Goal: Information Seeking & Learning: Learn about a topic

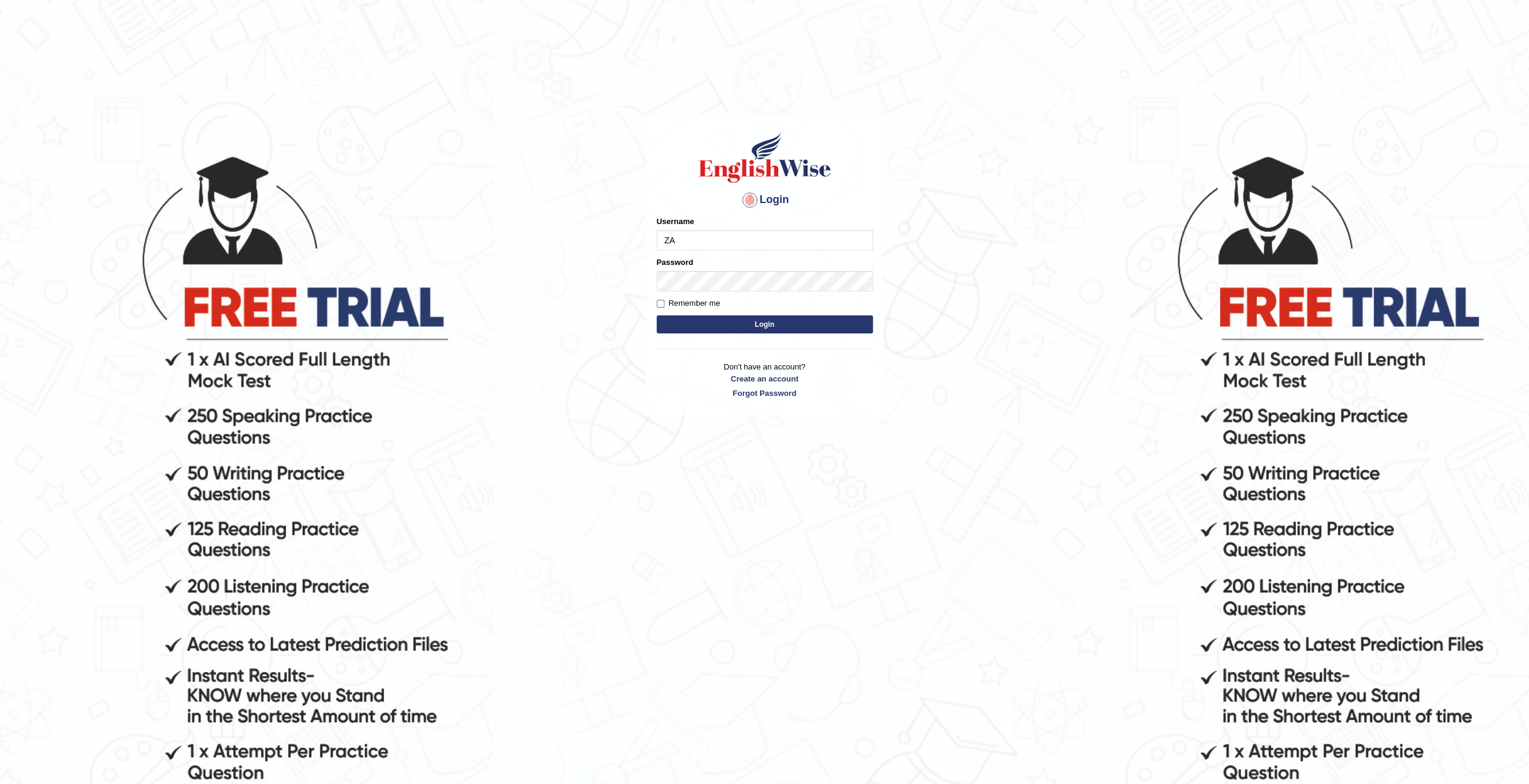
type input "zaryab_chandio"
click at [657, 316] on button "Login" at bounding box center [764, 324] width 217 height 18
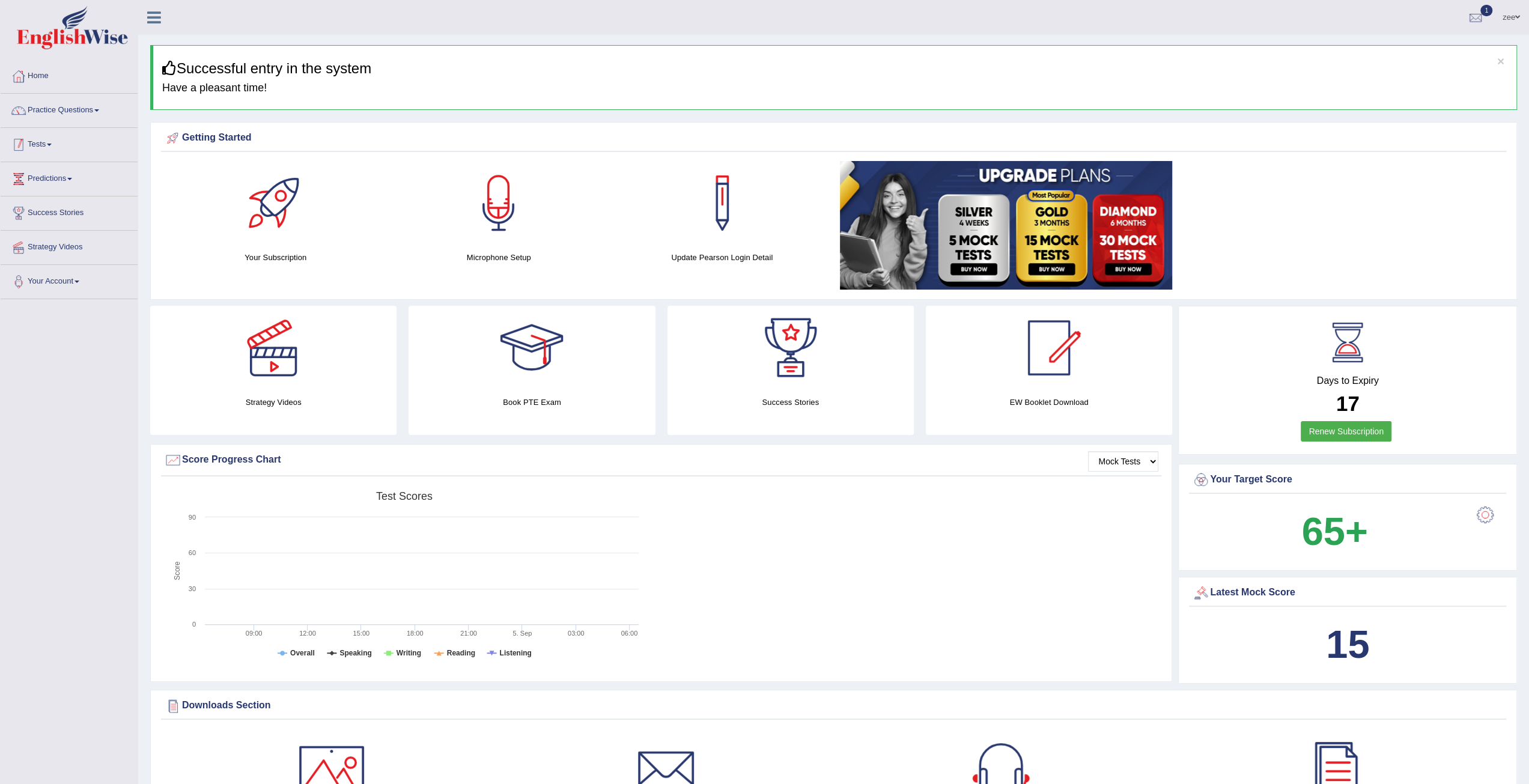
click at [48, 147] on link "Tests" at bounding box center [69, 143] width 137 height 30
click at [50, 170] on link "Take Practice Sectional Test" at bounding box center [78, 172] width 112 height 22
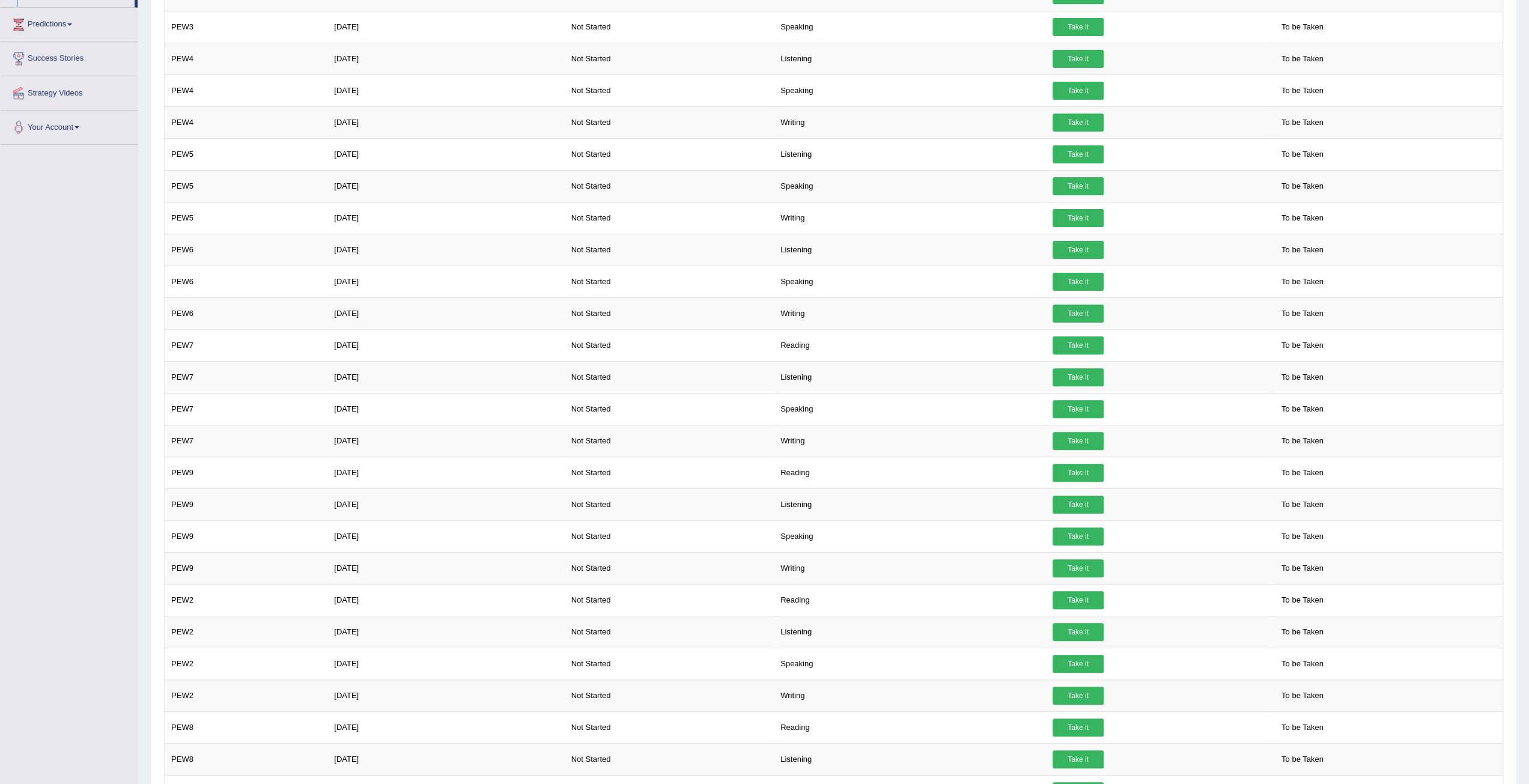
scroll to position [13, 0]
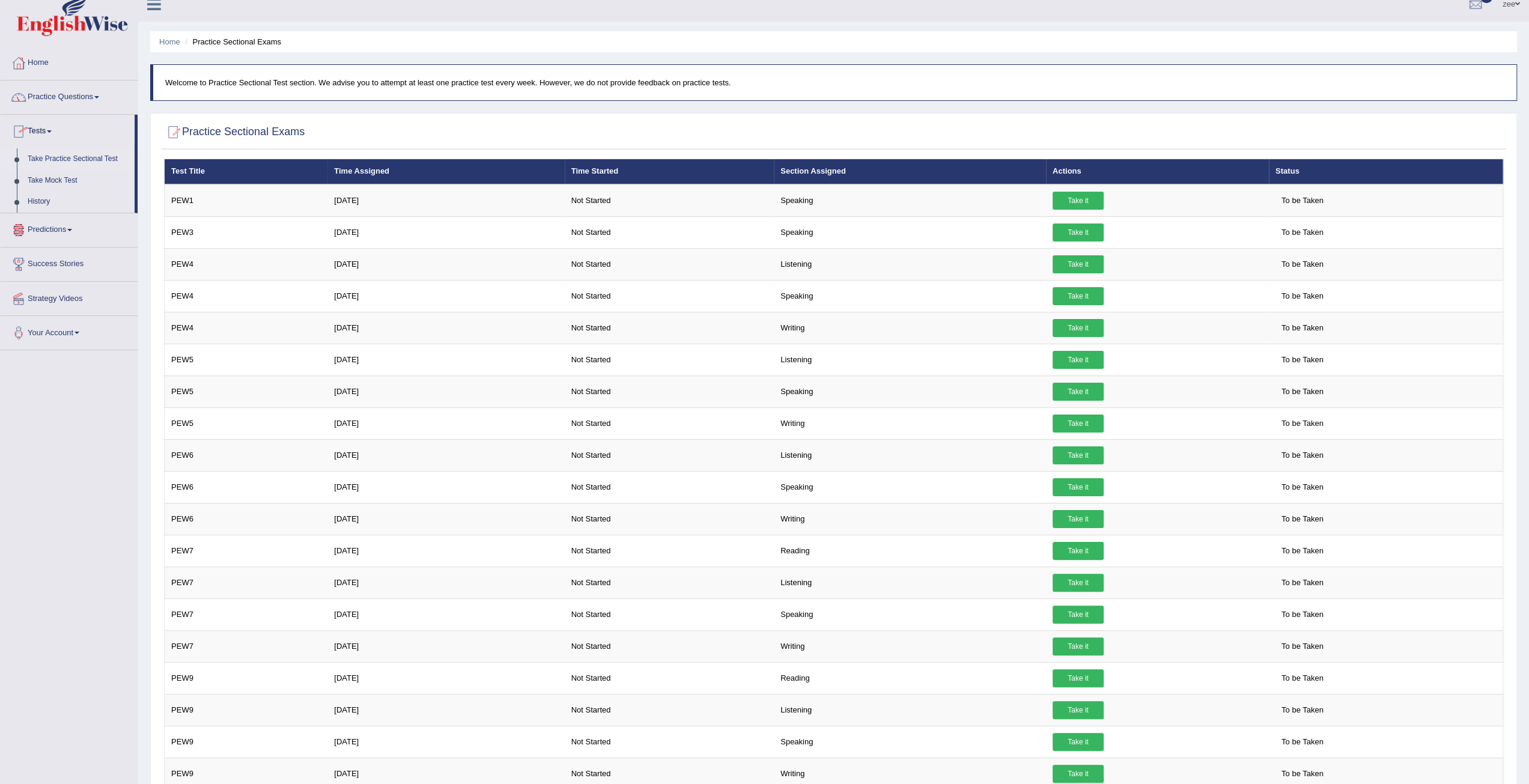
click at [75, 105] on link "Practice Questions" at bounding box center [69, 96] width 137 height 30
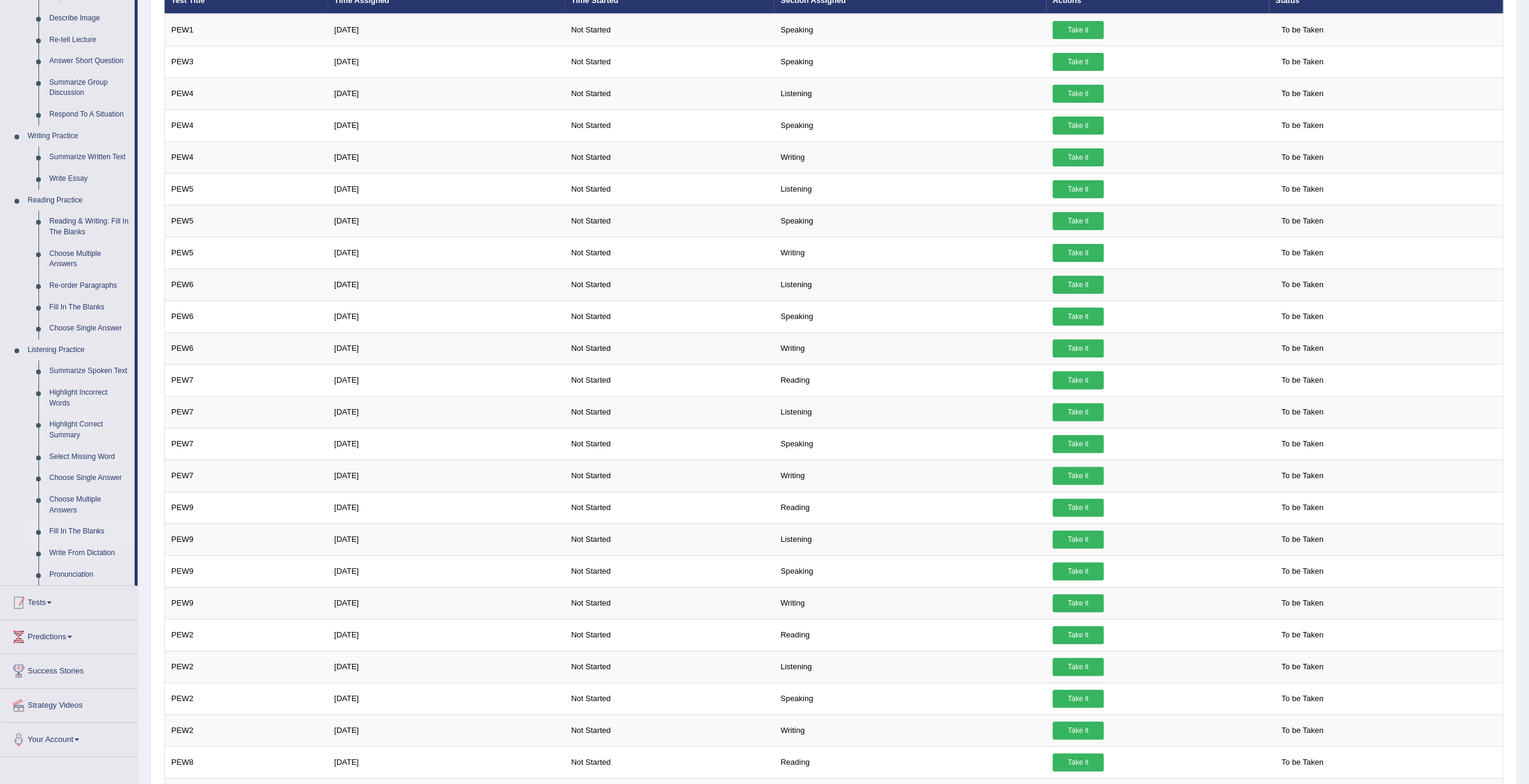
scroll to position [493, 0]
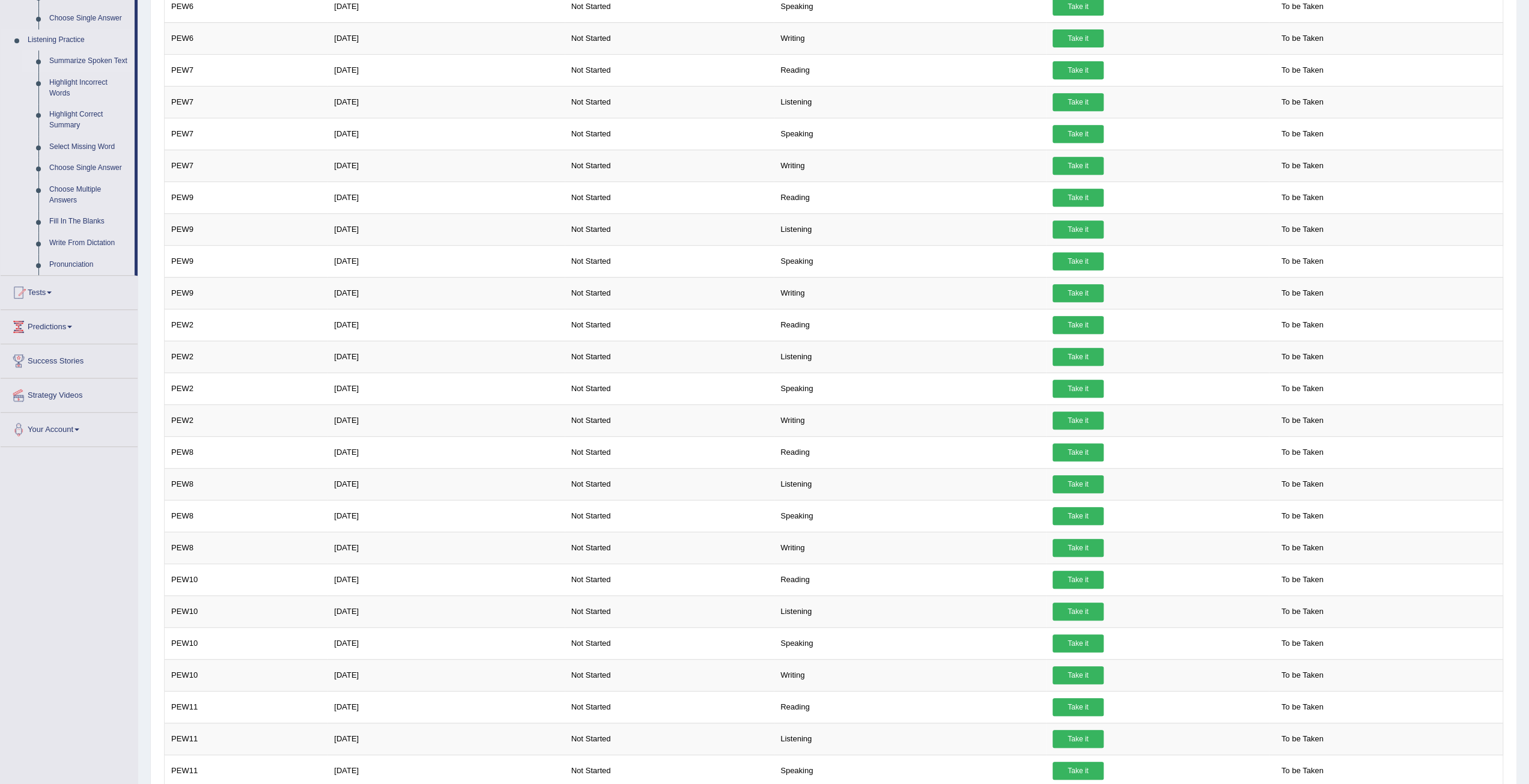
click at [81, 56] on link "Summarize Spoken Text" at bounding box center [90, 61] width 91 height 22
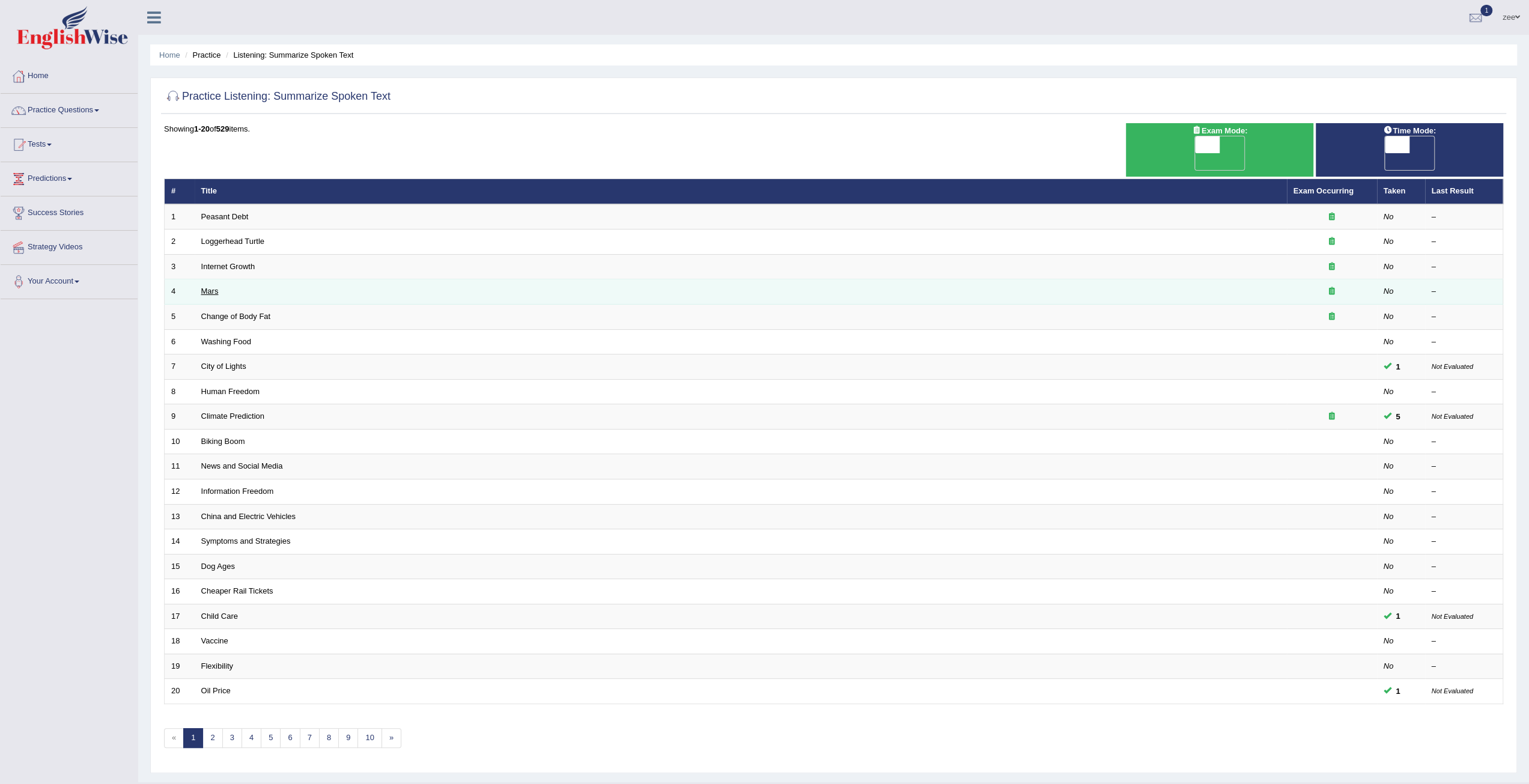
click at [210, 286] on link "Mars" at bounding box center [210, 291] width 18 height 9
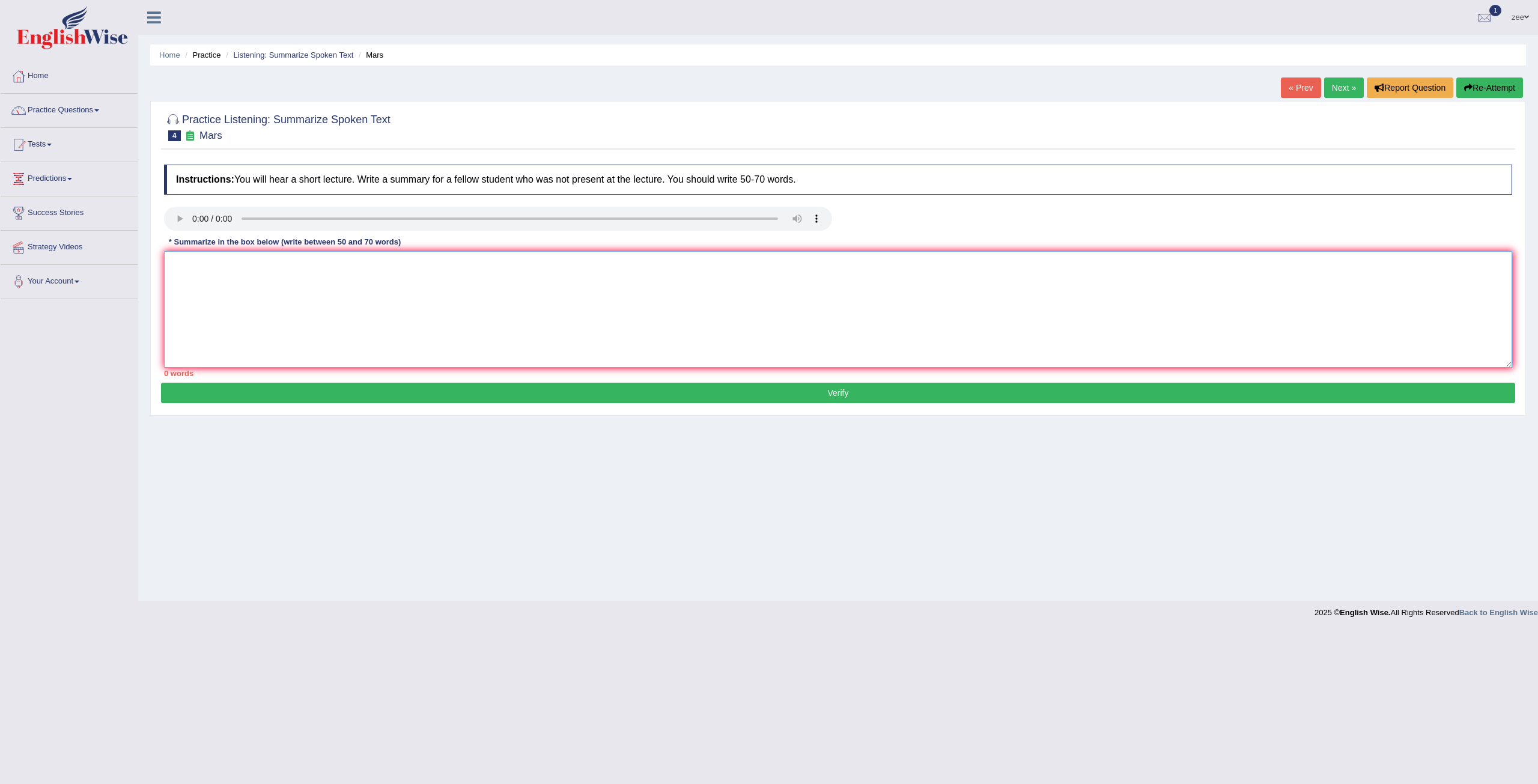
click at [211, 308] on textarea at bounding box center [838, 310] width 1348 height 117
click at [435, 299] on textarea at bounding box center [838, 310] width 1348 height 117
type textarea "Mars names after the roman ironox mars has thin atmosphere , mars seasons are l…"
click at [519, 293] on textarea "Mars names after the roman ironox mars has thin atmosphere , mars seasons are l…" at bounding box center [838, 310] width 1348 height 117
click at [498, 280] on textarea "Mars names after the roman ironox mars has thin atmosphere , mars seasons are l…" at bounding box center [838, 310] width 1348 height 117
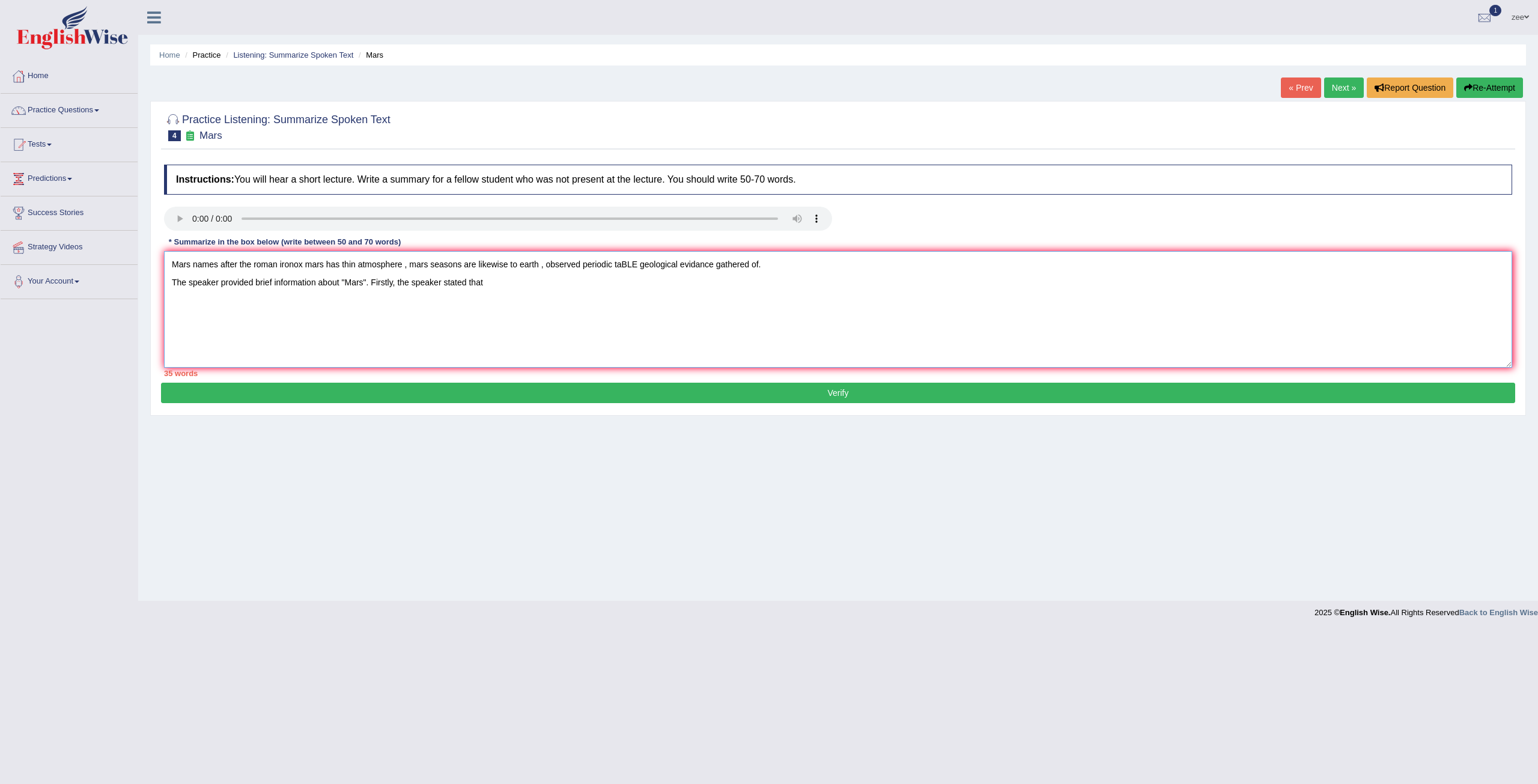
click at [514, 282] on textarea "Mars names after the roman ironox mars has thin atmosphere , mars seasons are l…" at bounding box center [838, 310] width 1348 height 117
click at [498, 295] on textarea "Mars names after the roman ironox mars has thin atmosphere , mars seasons are l…" at bounding box center [838, 310] width 1348 height 117
drag, startPoint x: 711, startPoint y: 258, endPoint x: 0, endPoint y: 292, distance: 711.8
click at [0, 292] on div "Toggle navigation Home Practice Questions Speaking Practice Read Aloud Repeat S…" at bounding box center [769, 312] width 1538 height 624
click at [803, 263] on textarea "Mars names after the roman ironox mars has thin atmosphere , mars seasons are l…" at bounding box center [838, 310] width 1348 height 117
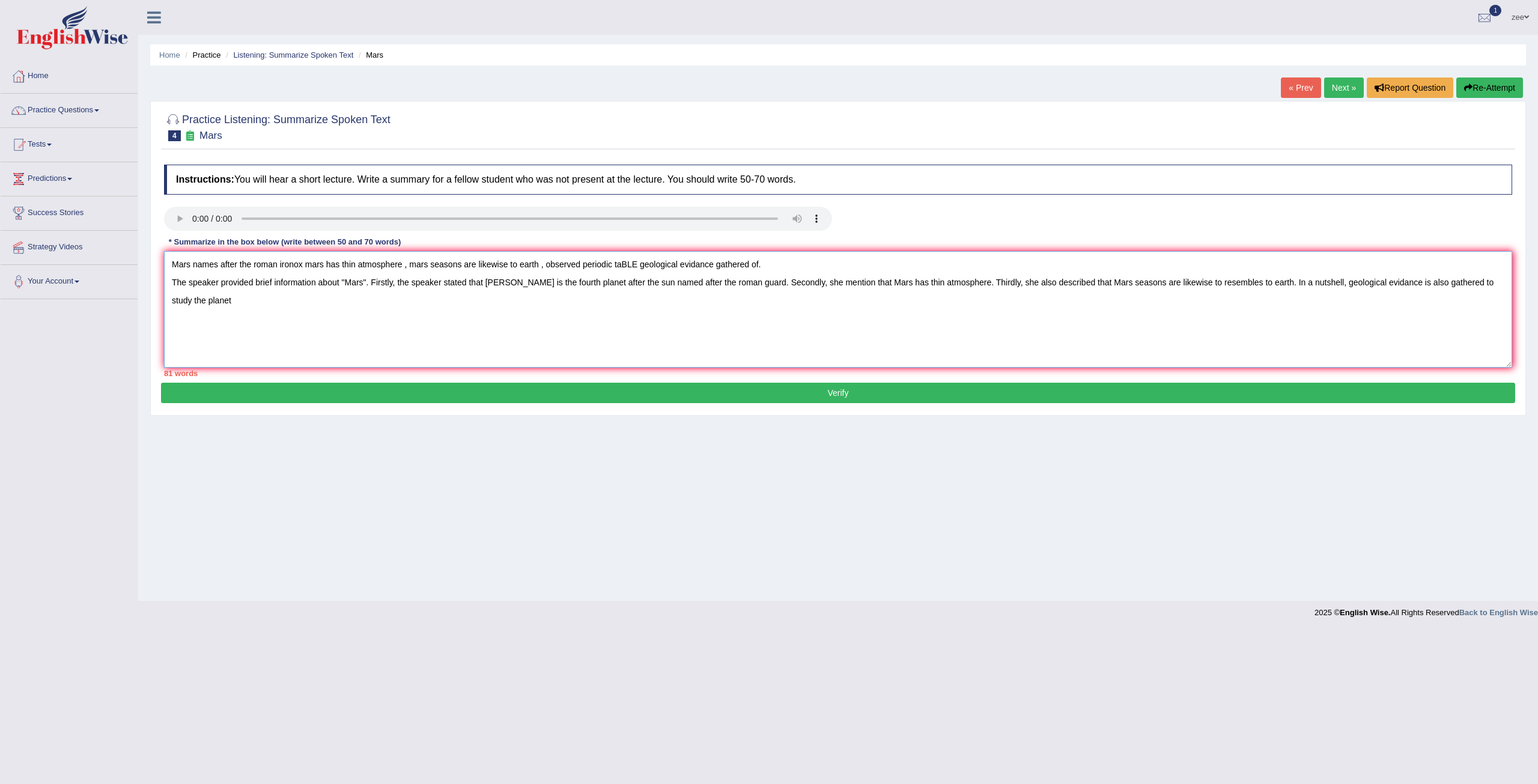
drag, startPoint x: 798, startPoint y: 264, endPoint x: 151, endPoint y: 265, distance: 647.0
click at [151, 265] on div "Practice Listening: Summarize Spoken Text 4 Mars Instructions: You will hear a …" at bounding box center [838, 259] width 1376 height 315
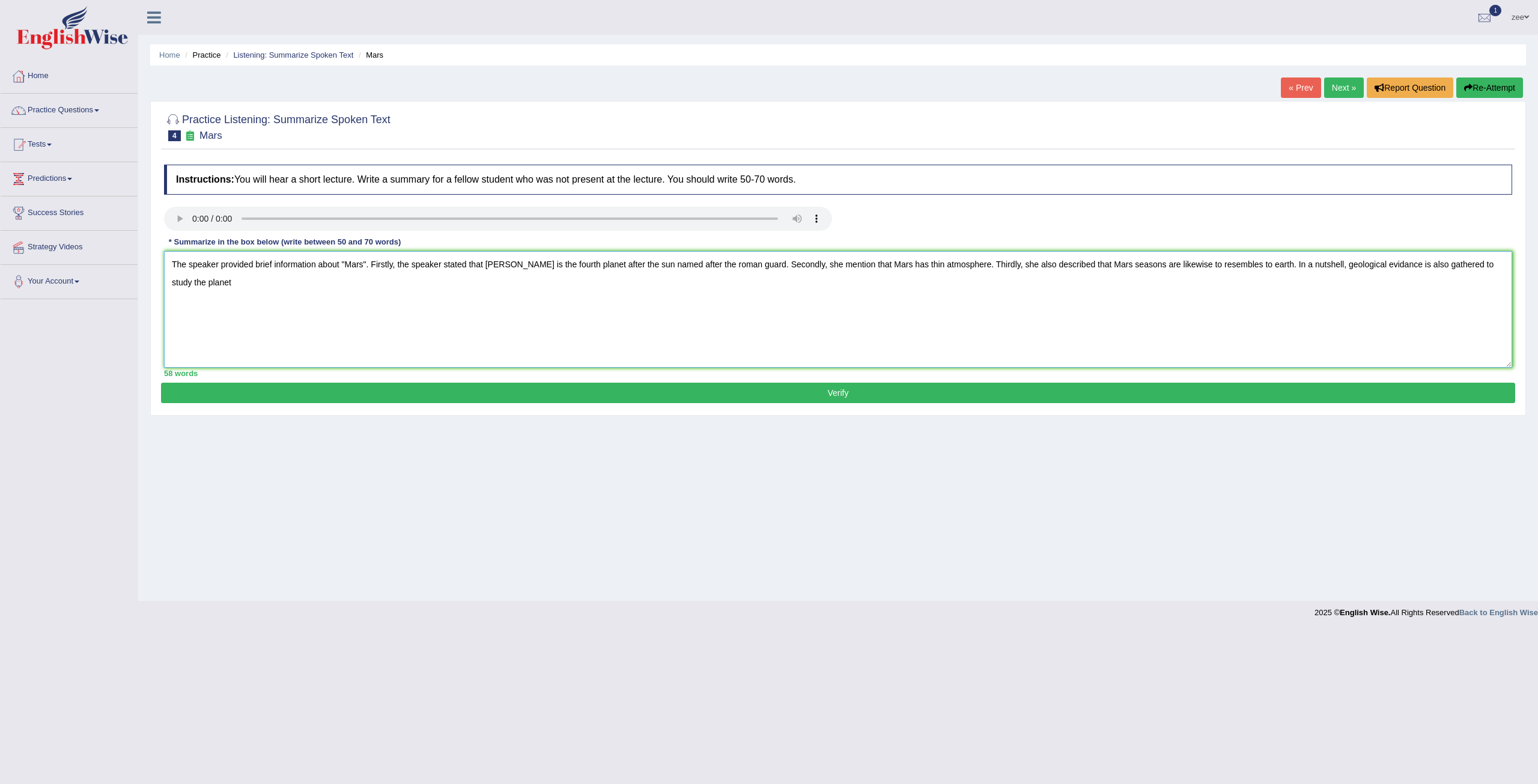
click at [168, 291] on textarea "The speaker provided brief information about "Mars". Firstly, the speaker state…" at bounding box center [838, 310] width 1348 height 117
drag, startPoint x: 1505, startPoint y: 263, endPoint x: 1463, endPoint y: 274, distance: 43.4
click at [1463, 274] on textarea "The speaker provided brief information about "Mars". Firstly, the speaker state…" at bounding box center [838, 310] width 1348 height 117
click at [1357, 265] on textarea "The speaker provided brief information about "Mars". Firstly, the speaker state…" at bounding box center [838, 310] width 1348 height 117
drag, startPoint x: 1507, startPoint y: 267, endPoint x: 1433, endPoint y: 288, distance: 76.9
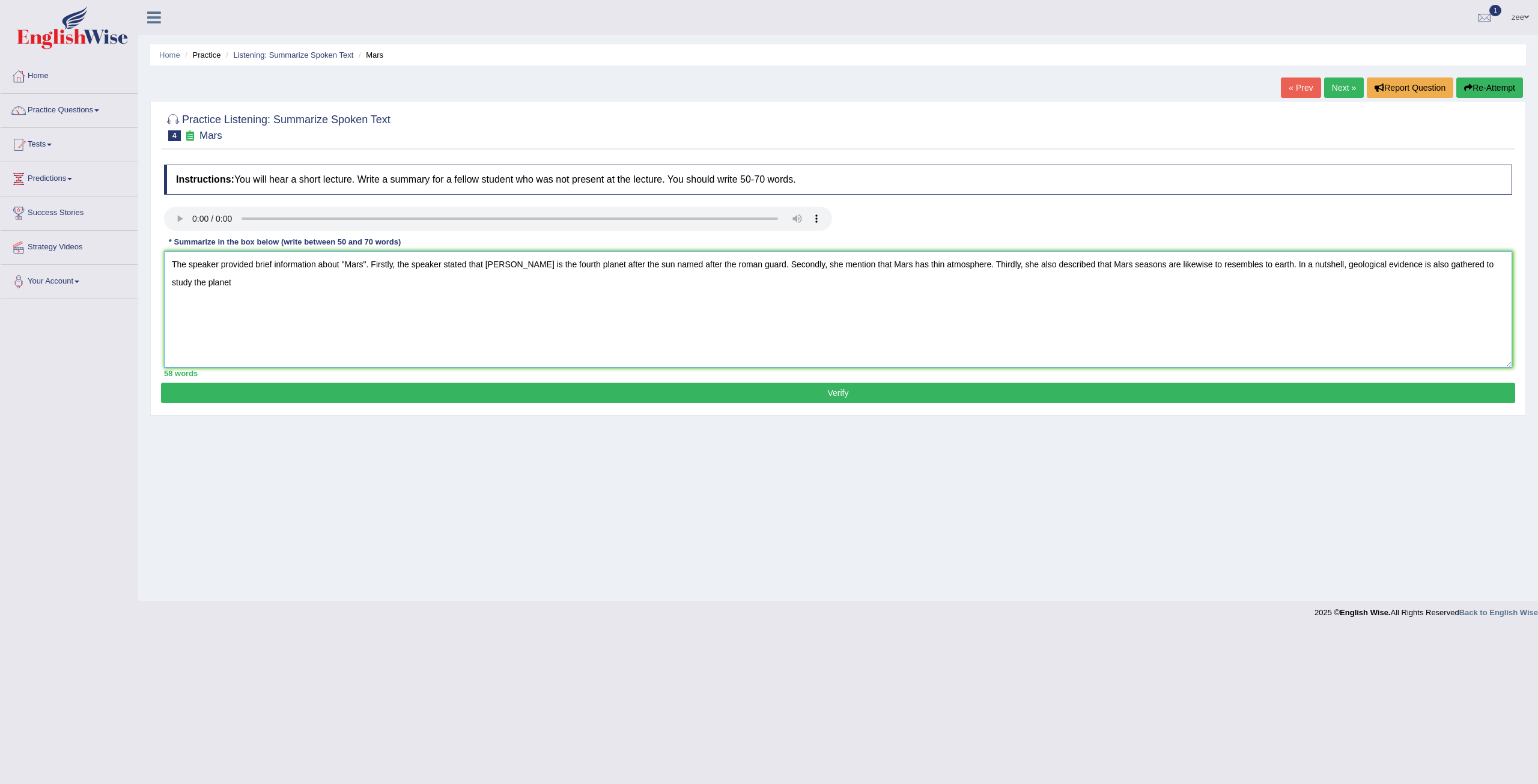
click at [1433, 288] on textarea "The speaker provided brief information about "Mars". Firstly, the speaker state…" at bounding box center [838, 310] width 1348 height 117
click at [1433, 264] on textarea "The speaker provided brief information about "Mars". Firstly, the speaker state…" at bounding box center [838, 310] width 1348 height 117
drag, startPoint x: 1432, startPoint y: 265, endPoint x: 1441, endPoint y: 266, distance: 9.1
click at [1431, 265] on textarea "The speaker provided brief information about "Mars". Firstly, the speaker state…" at bounding box center [838, 310] width 1348 height 117
click at [415, 296] on textarea "The speaker provided brief information about "Mars". Firstly, the speaker state…" at bounding box center [838, 310] width 1348 height 117
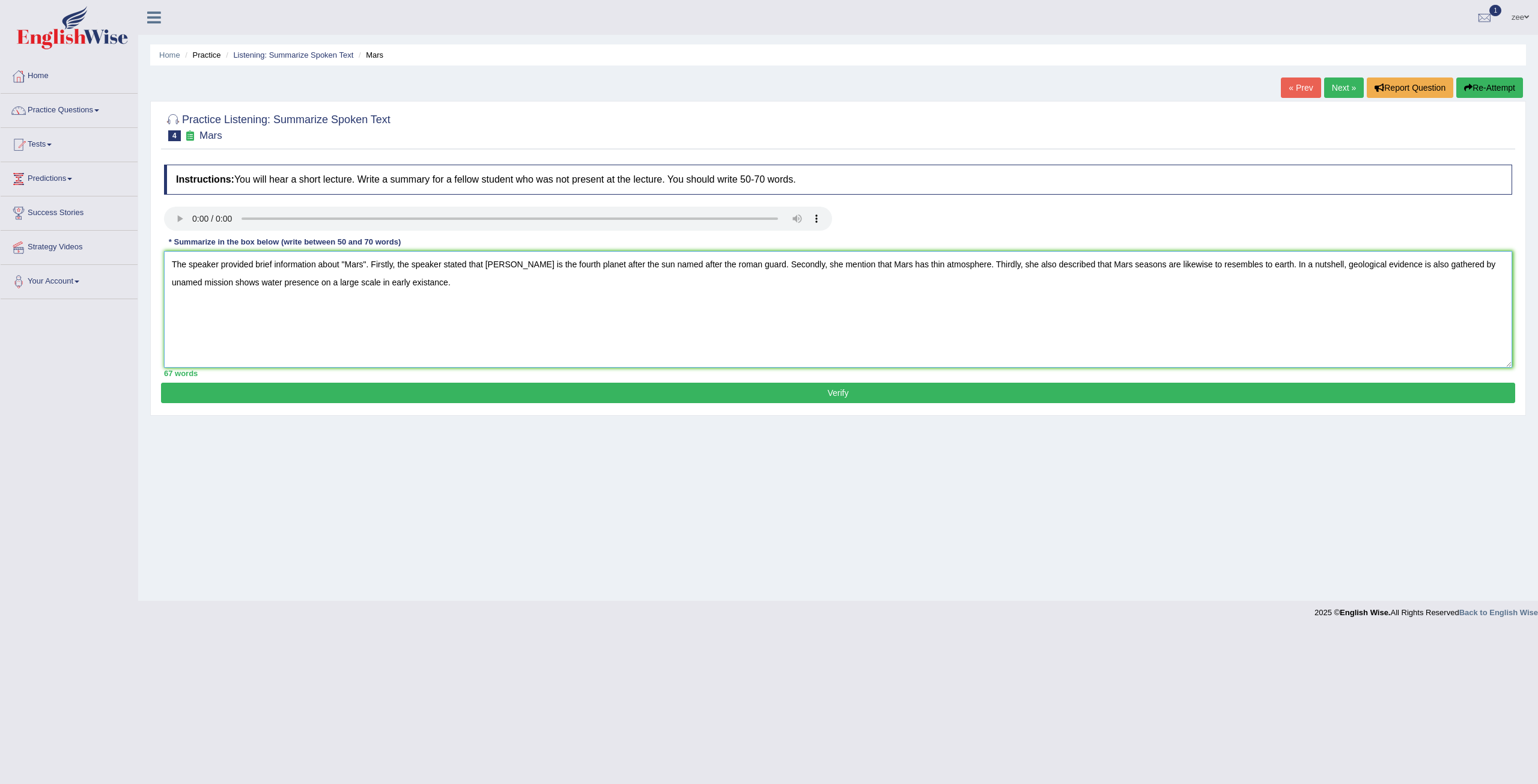
type textarea "The speaker provided brief information about "Mars". Firstly, the speaker state…"
click at [418, 390] on button "Verify" at bounding box center [838, 393] width 1354 height 20
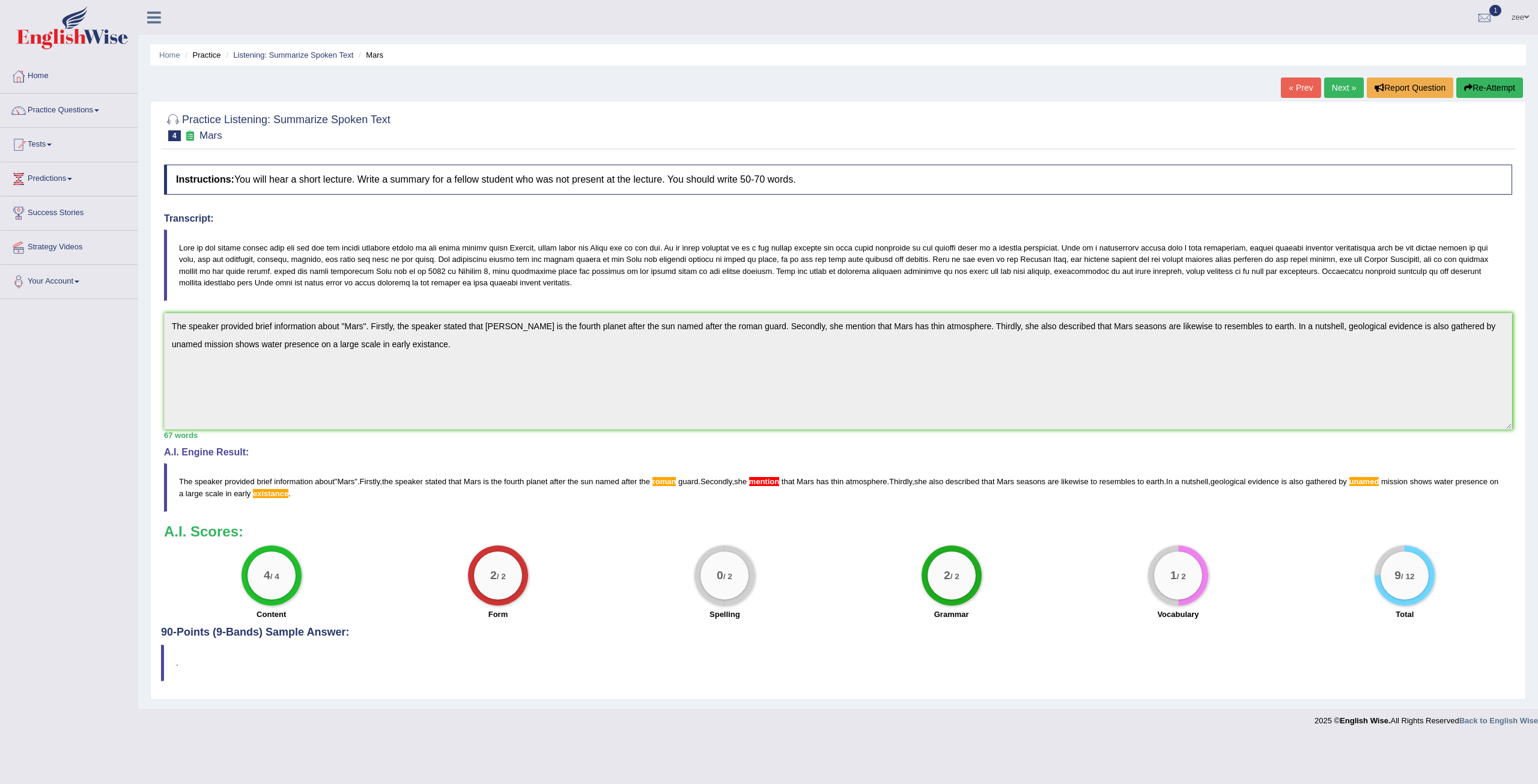
click at [0, 287] on div "Toggle navigation Home Practice Questions Speaking Practice Read Aloud Repeat S…" at bounding box center [769, 366] width 1538 height 732
click at [1487, 96] on button "Re-Attempt" at bounding box center [1490, 88] width 67 height 20
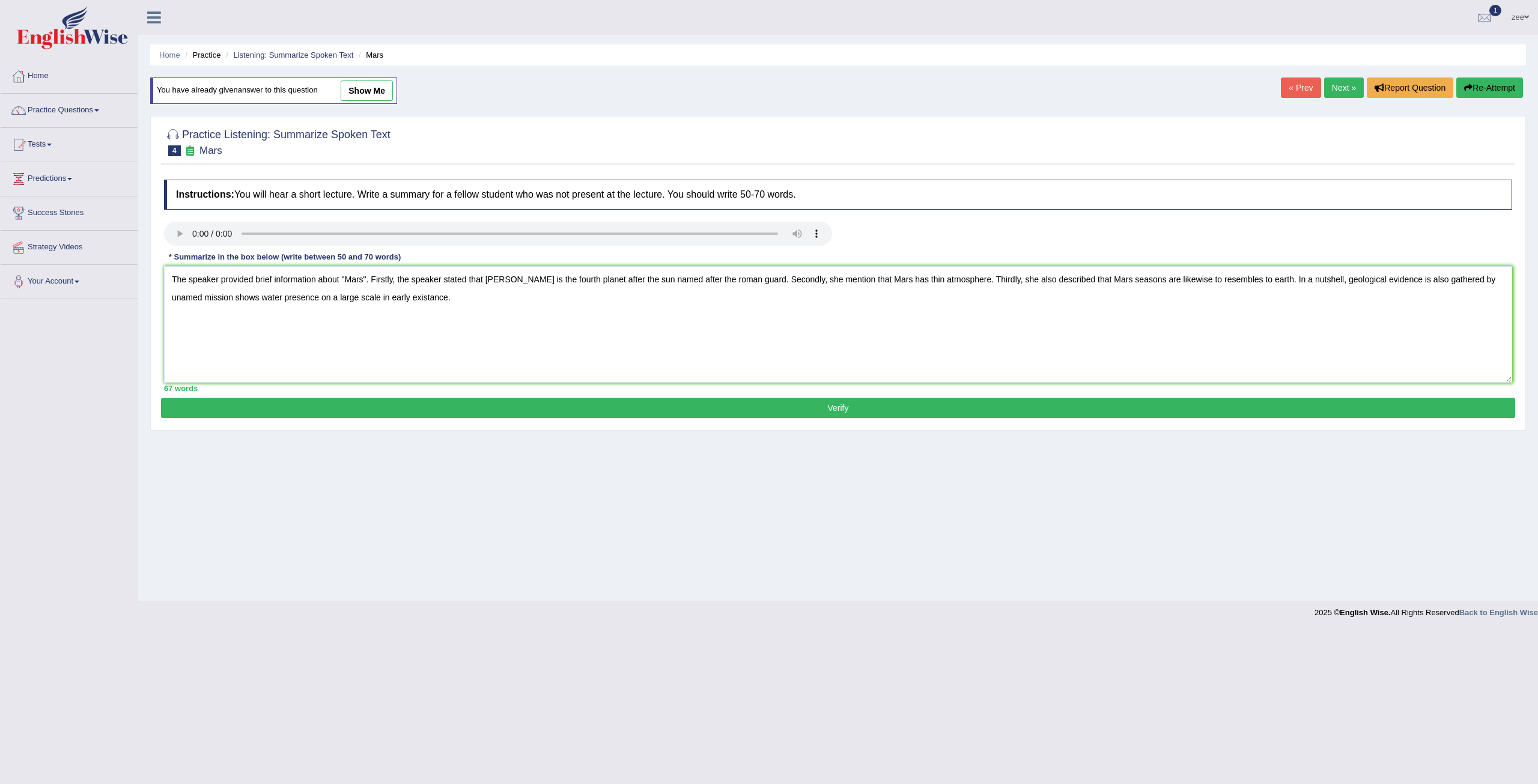
click at [401, 298] on textarea "The speaker provided brief information about "Mars". Firstly, the speaker state…" at bounding box center [838, 324] width 1348 height 117
click at [693, 277] on textarea "The speaker provided brief information about "Mars". Firstly, the speaker state…" at bounding box center [838, 324] width 1348 height 117
type textarea "The speaker provided brief information about "Mars". Firstly, the speaker state…"
click at [813, 408] on button "Verify" at bounding box center [838, 408] width 1354 height 20
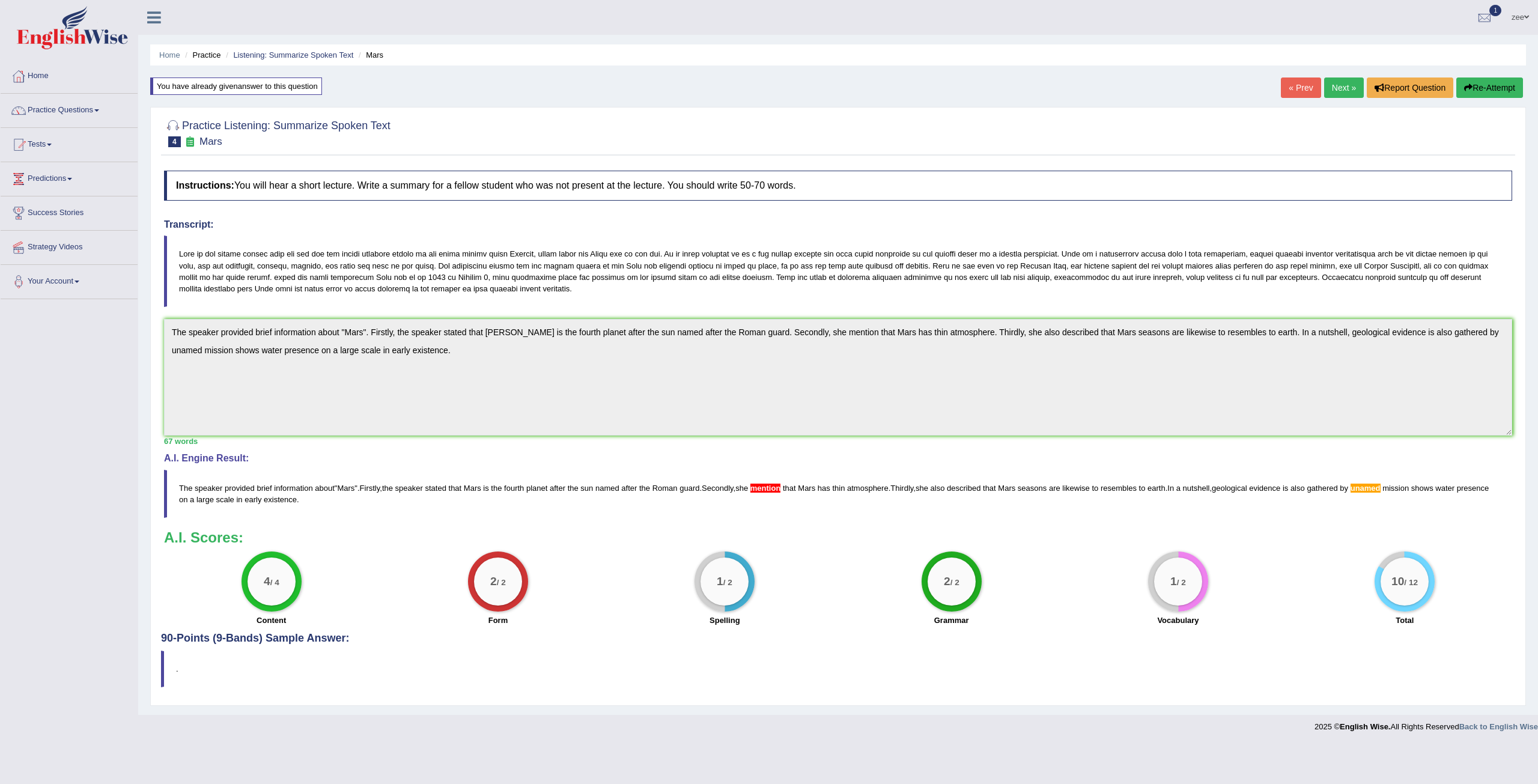
click at [70, 310] on div "Toggle navigation Home Practice Questions Speaking Practice Read Aloud Repeat S…" at bounding box center [769, 369] width 1538 height 739
click at [1484, 92] on button "Re-Attempt" at bounding box center [1490, 88] width 67 height 20
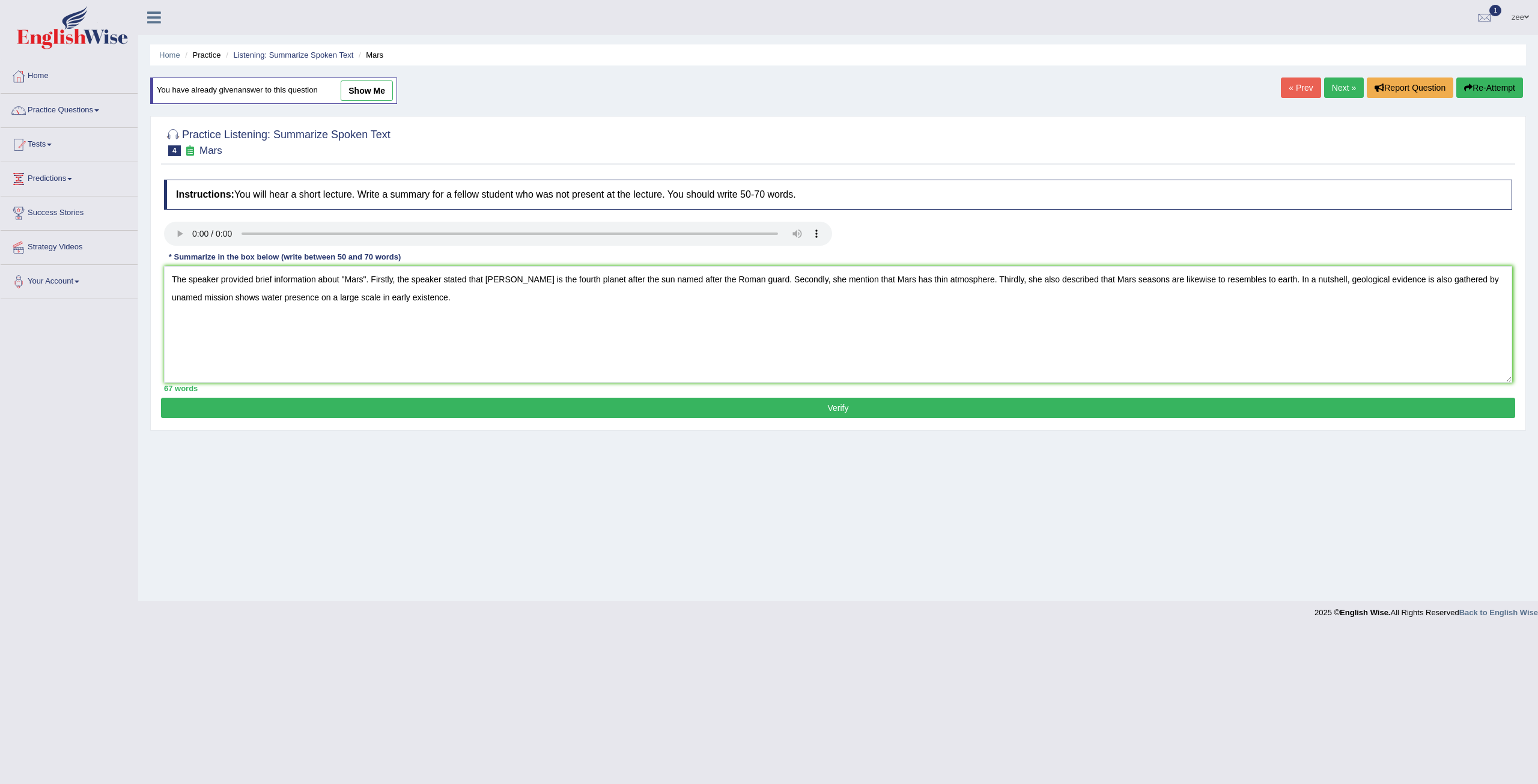
click at [825, 280] on textarea "The speaker provided brief information about "Mars". Firstly, the speaker state…" at bounding box center [838, 324] width 1348 height 117
type textarea "The speaker provided brief information about "Mars". Firstly, the speaker state…"
click at [863, 414] on button "Verify" at bounding box center [838, 408] width 1354 height 20
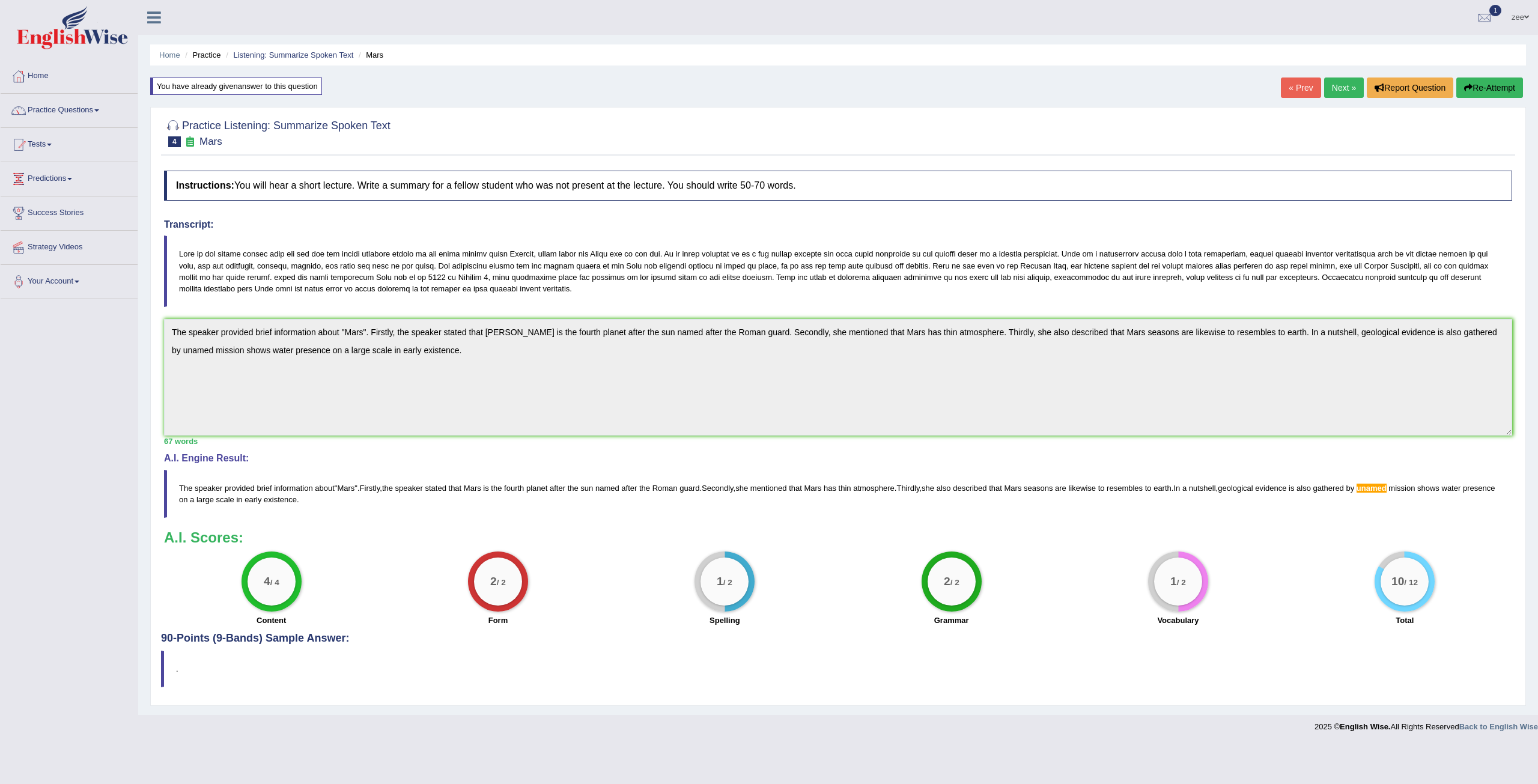
click at [0, 159] on div "Toggle navigation Home Practice Questions Speaking Practice Read Aloud Repeat S…" at bounding box center [769, 369] width 1538 height 739
click at [1517, 92] on button "Re-Attempt" at bounding box center [1490, 88] width 67 height 20
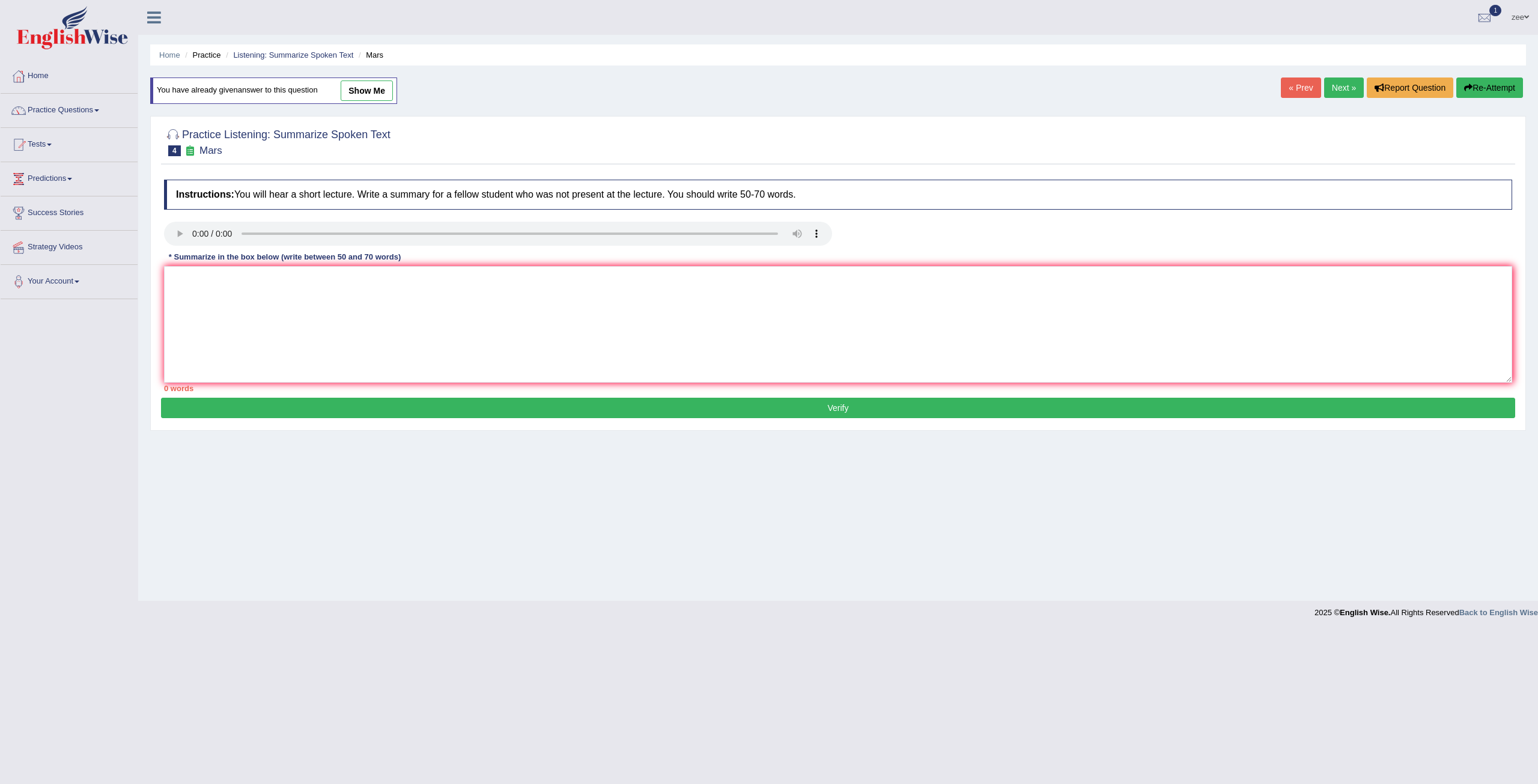
click at [1095, 352] on textarea at bounding box center [838, 324] width 1348 height 117
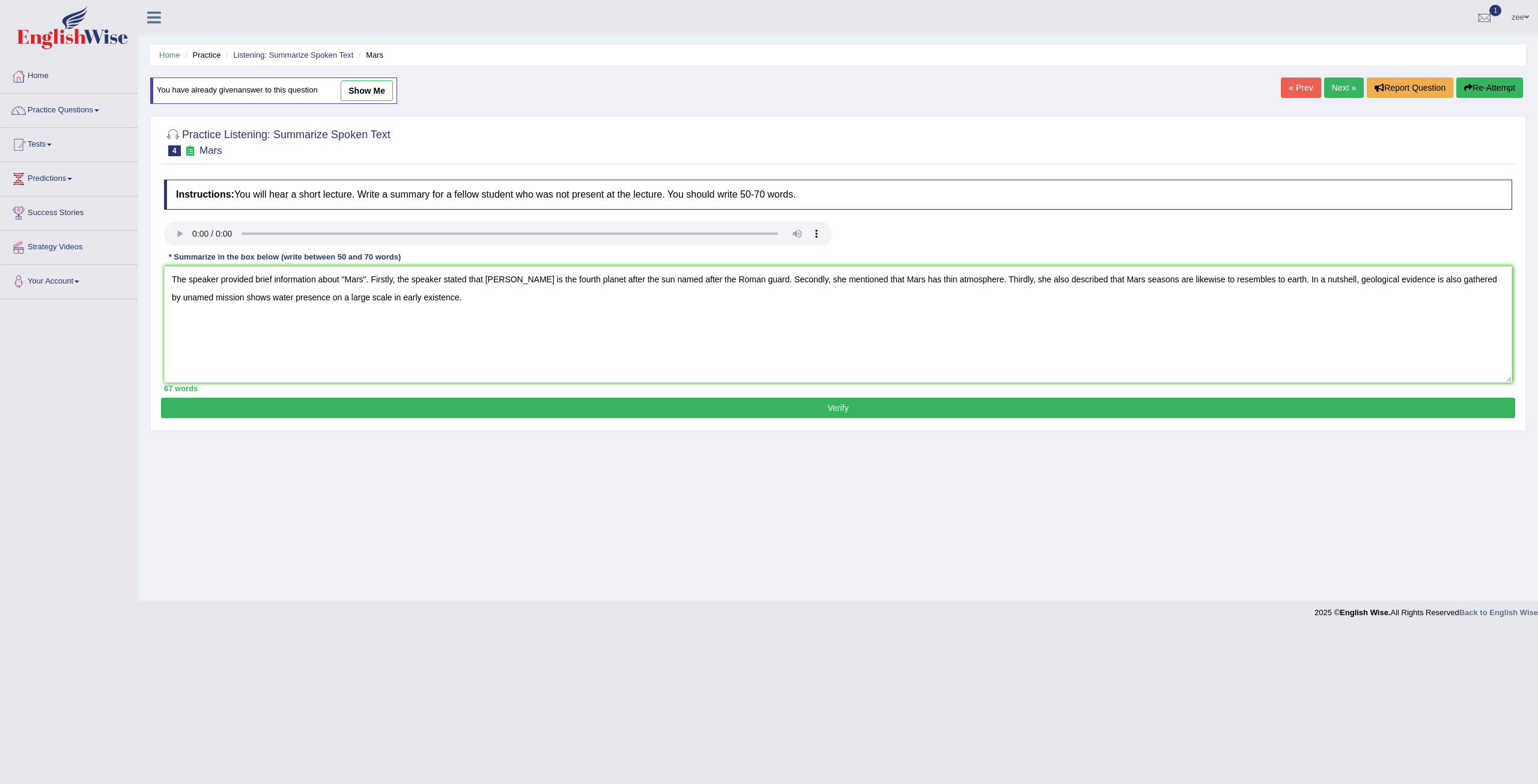
click at [1463, 279] on textarea "The speaker provided brief information about "Mars". Firstly, the speaker state…" at bounding box center [838, 324] width 1348 height 117
type textarea "The speaker provided brief information about "Mars". Firstly, the speaker state…"
click at [1241, 396] on div "Instructions: You will hear a short lecture. Write a summary for a fellow stude…" at bounding box center [838, 286] width 1354 height 224
click at [1240, 405] on button "Verify" at bounding box center [838, 408] width 1354 height 20
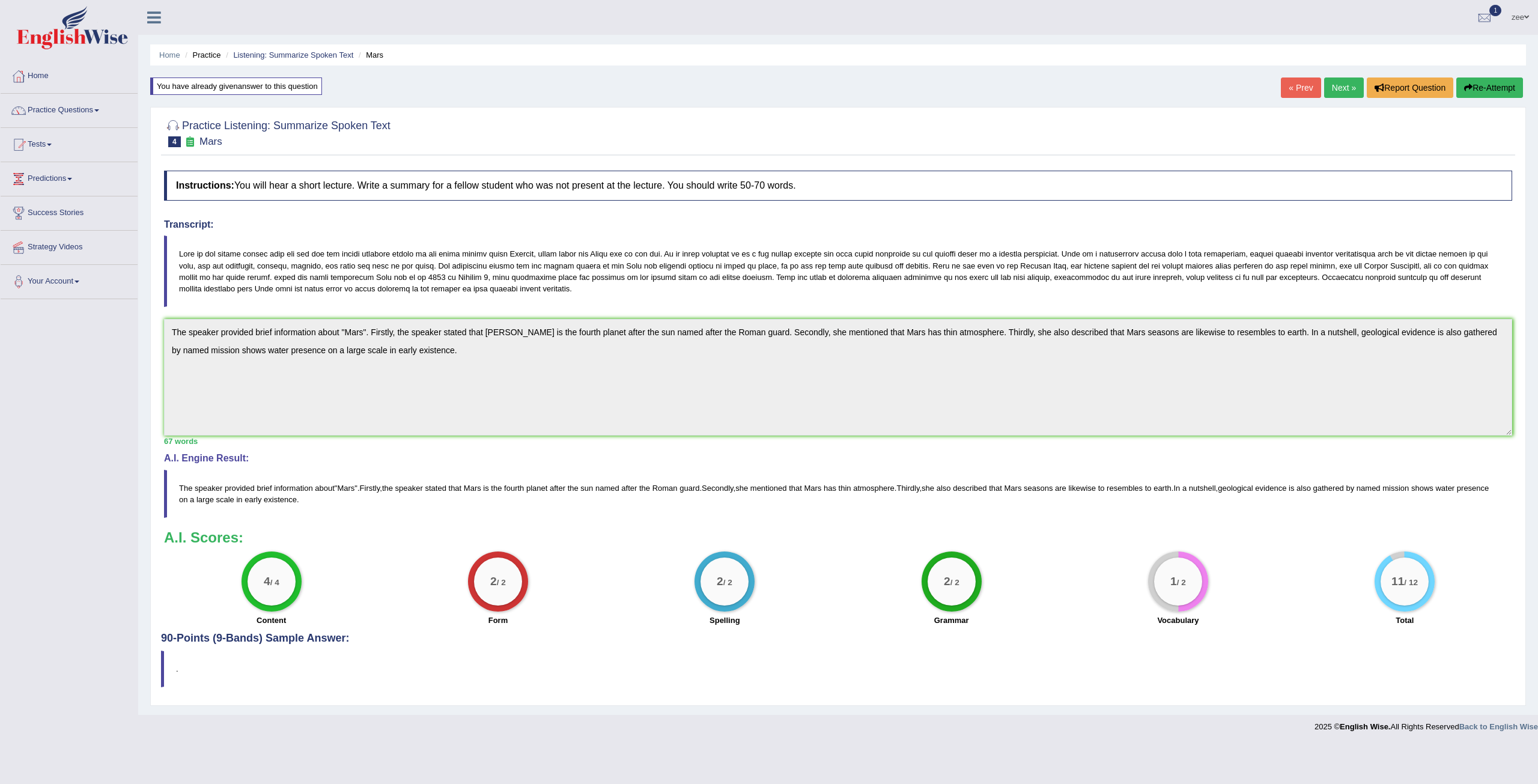
click at [1342, 87] on link "Next »" at bounding box center [1344, 88] width 39 height 20
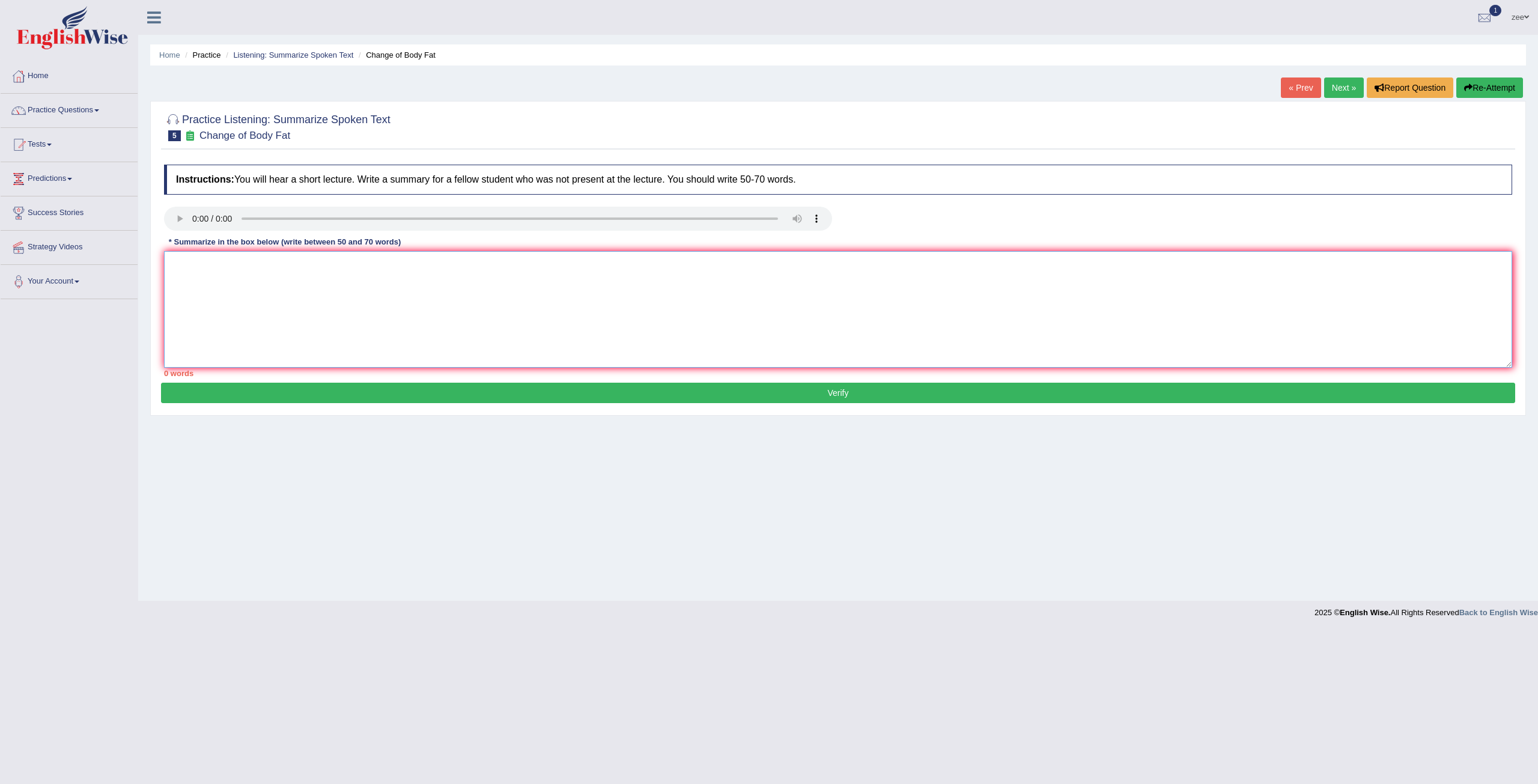
click at [223, 272] on textarea at bounding box center [838, 310] width 1348 height 117
drag, startPoint x: 646, startPoint y: 282, endPoint x: 665, endPoint y: 294, distance: 22.5
click at [648, 282] on textarea "Diet 31 woman volunteered for survey . body fat change since they started the ,…" at bounding box center [838, 310] width 1348 height 117
click at [646, 290] on textarea "Diet 31 woman volunteered for survey . body fat change since they started the ,…" at bounding box center [838, 310] width 1348 height 117
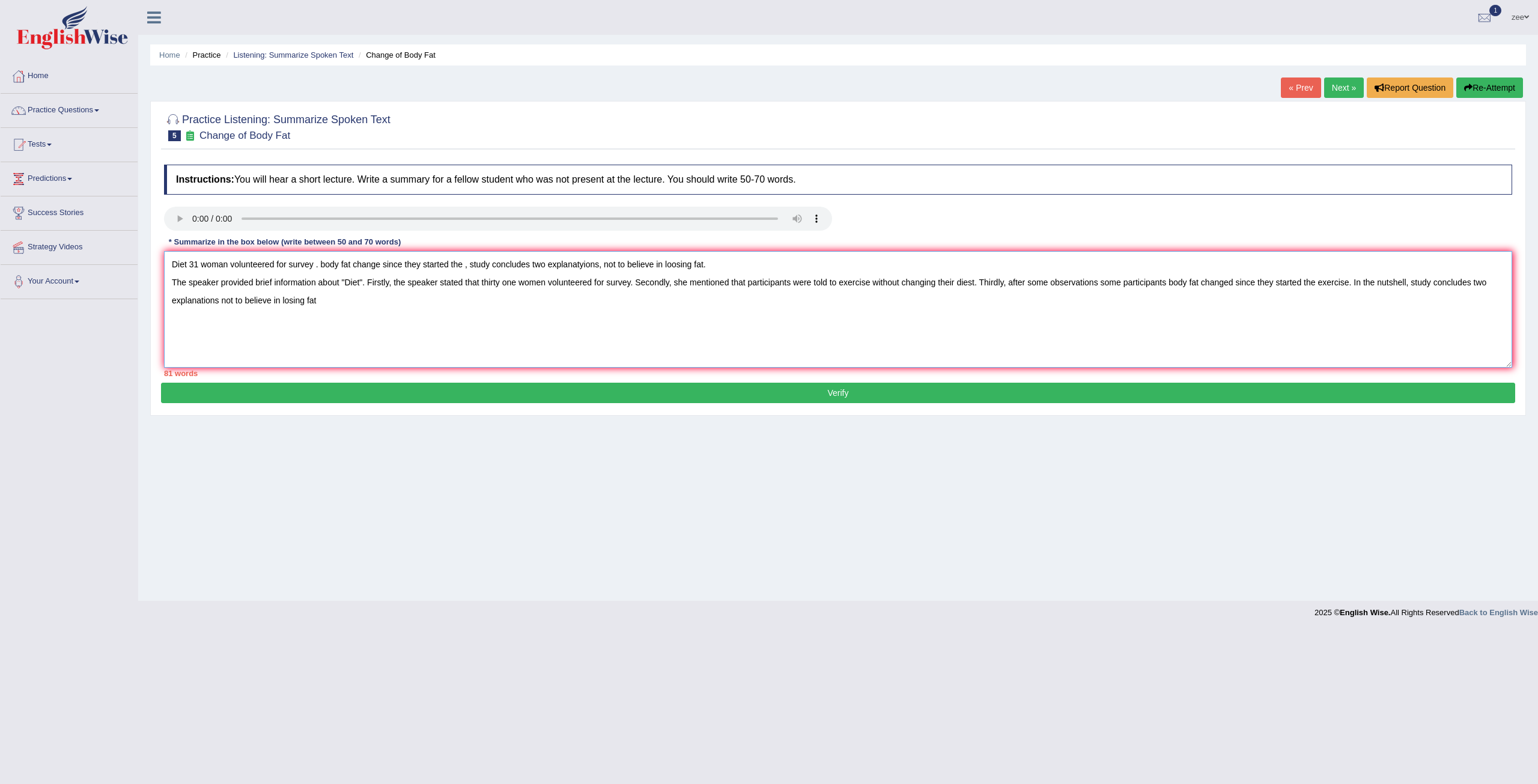
click at [291, 298] on textarea "Diet 31 woman volunteered for survey . body fat change since they started the ,…" at bounding box center [838, 310] width 1348 height 117
click at [362, 310] on textarea "Diet 31 woman volunteered for survey . body fat change since they started the ,…" at bounding box center [838, 310] width 1348 height 117
drag, startPoint x: 716, startPoint y: 265, endPoint x: 164, endPoint y: 259, distance: 552.0
click at [164, 259] on textarea "Diet 31 woman volunteered for survey . body fat change since they started the ,…" at bounding box center [838, 310] width 1348 height 117
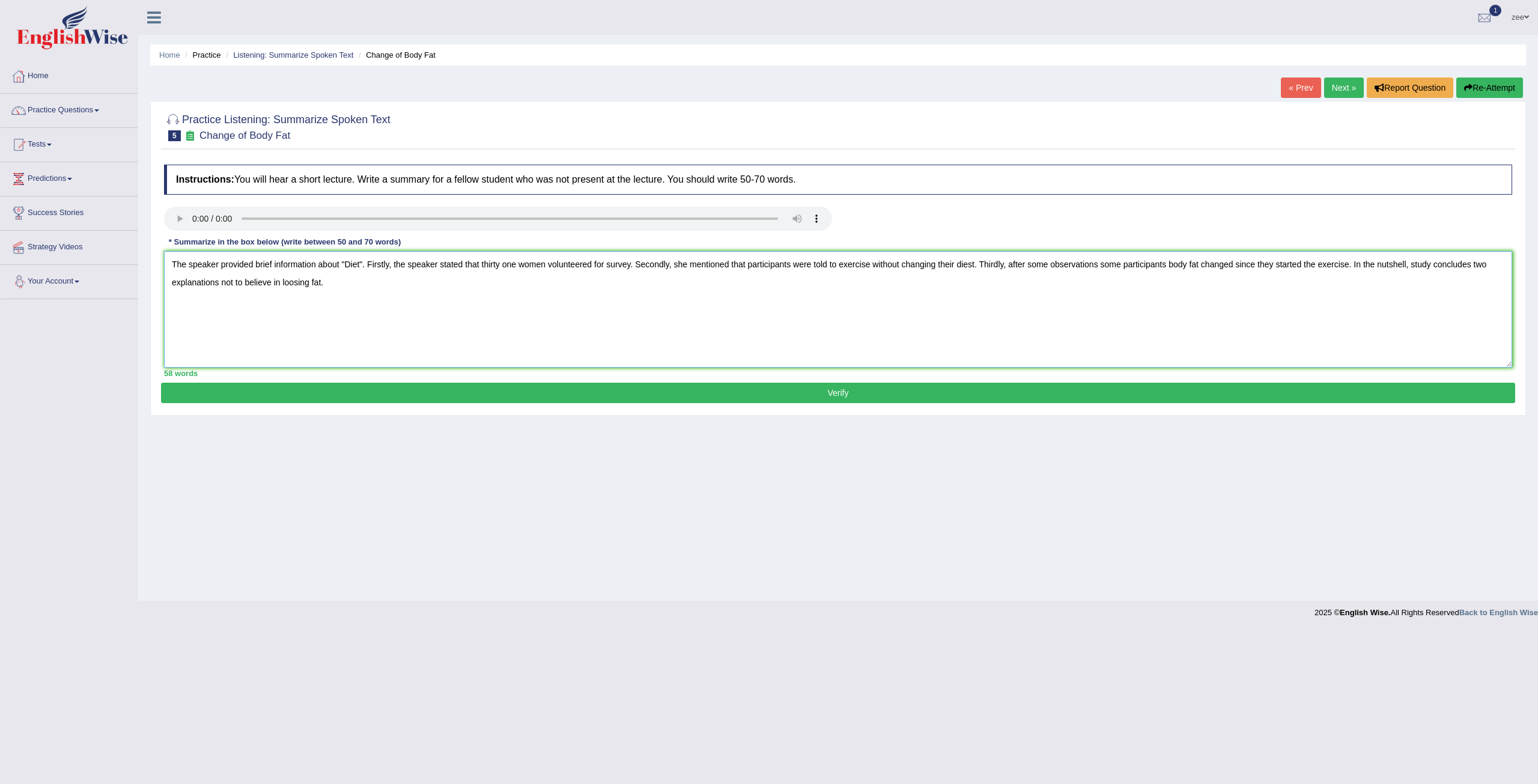
click at [169, 282] on textarea "The speaker provided brief information about "Diet". Firstly, the speaker state…" at bounding box center [838, 310] width 1348 height 117
click at [1351, 263] on textarea "The speaker provided brief information about "Diet". Firstly, the speaker state…" at bounding box center [838, 310] width 1348 height 117
type textarea "The speaker provided brief information about "Diet". Firstly, the speaker state…"
click at [699, 391] on button "Verify" at bounding box center [838, 393] width 1354 height 20
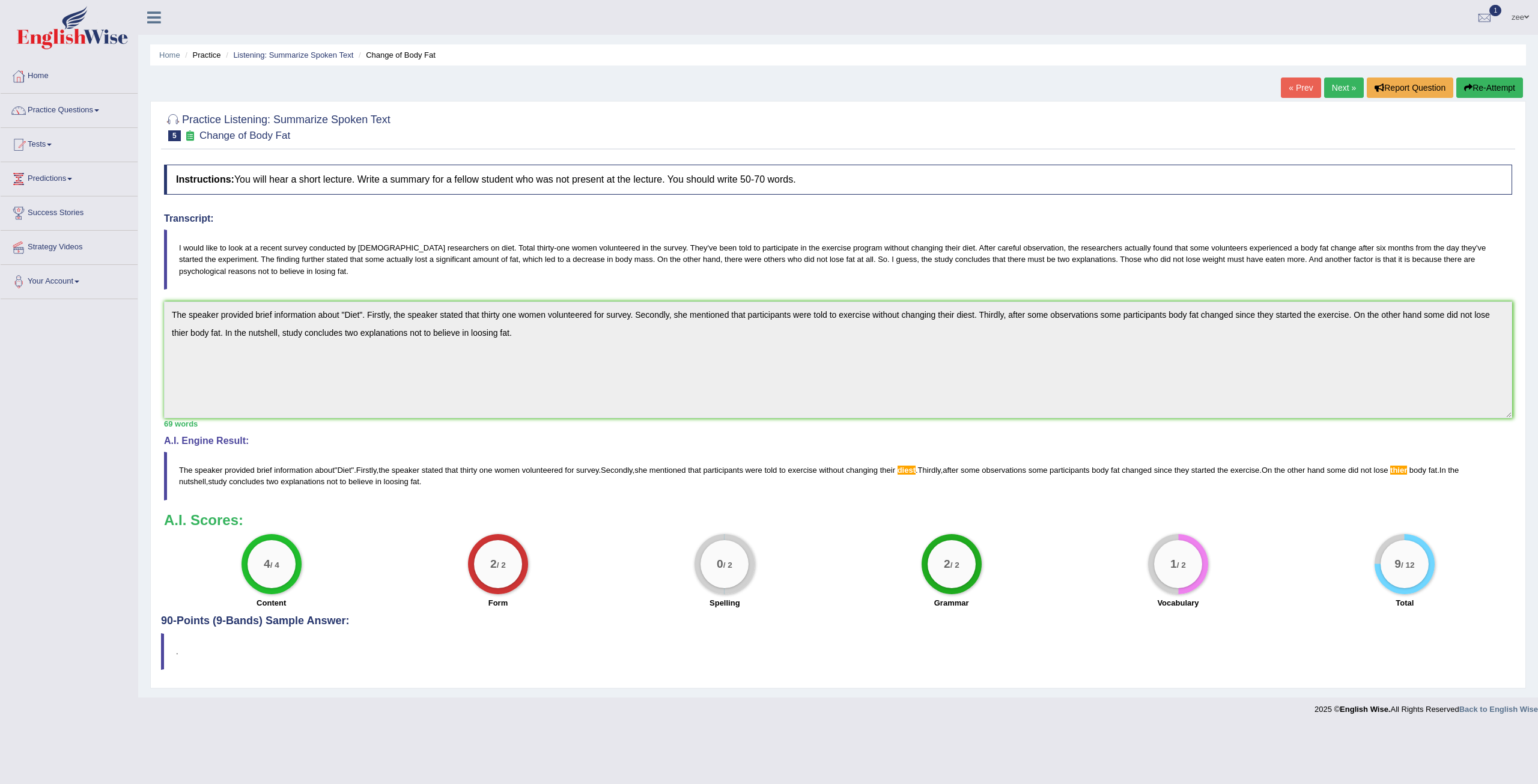
click at [75, 280] on div "Toggle navigation Home Practice Questions Speaking Practice Read Aloud Repeat S…" at bounding box center [769, 360] width 1538 height 722
drag, startPoint x: 1476, startPoint y: 88, endPoint x: 1471, endPoint y: 93, distance: 7.1
click at [1477, 87] on button "Re-Attempt" at bounding box center [1490, 88] width 67 height 20
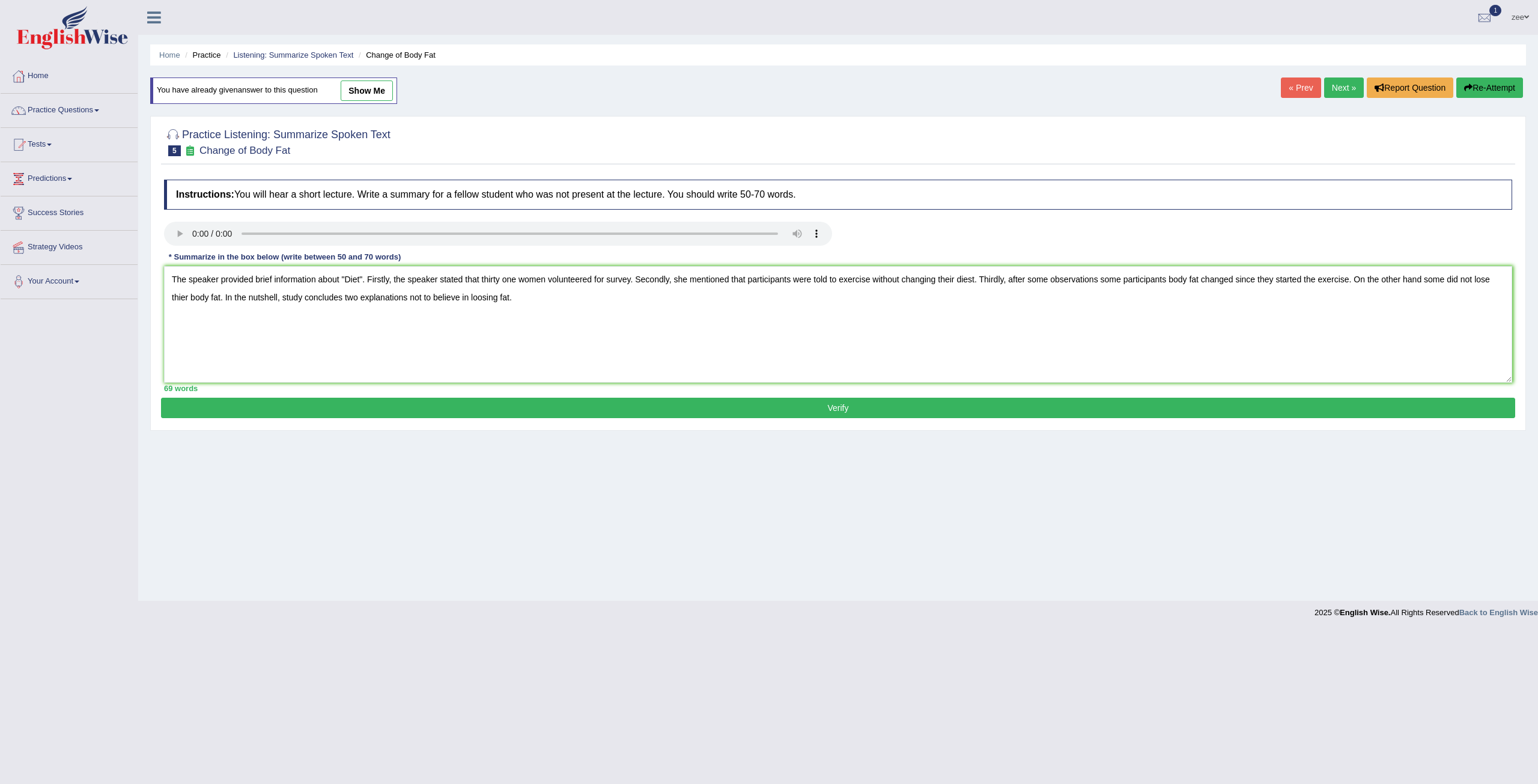
click at [969, 279] on textarea "The speaker provided brief information about "Diet". Firstly, the speaker state…" at bounding box center [838, 324] width 1348 height 117
type textarea "The speaker provided brief information about "Diet". Firstly, the speaker state…"
click at [943, 401] on button "Verify" at bounding box center [838, 408] width 1354 height 20
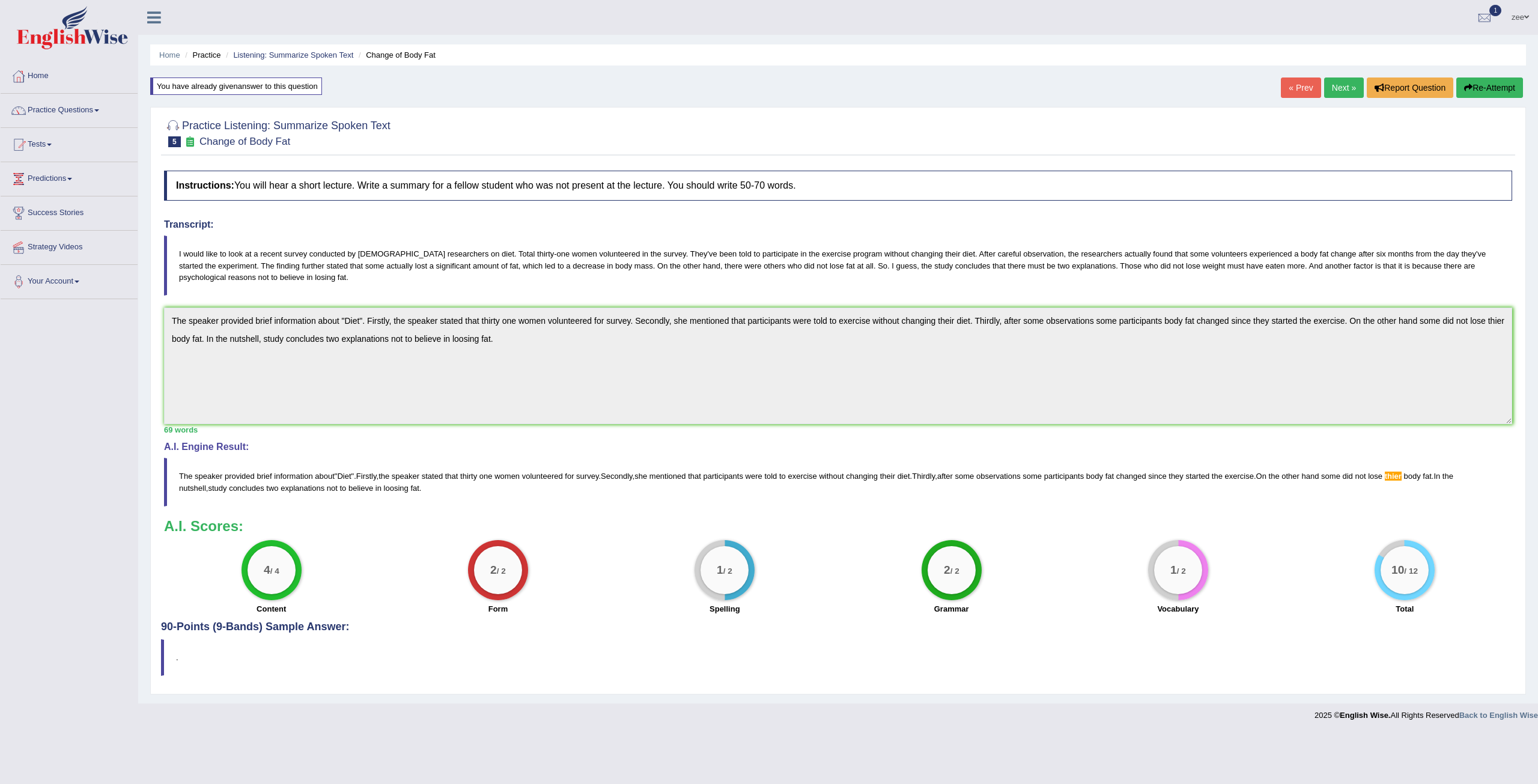
click at [1, 230] on div "Toggle navigation Home Practice Questions Speaking Practice Read Aloud Repeat S…" at bounding box center [769, 363] width 1538 height 727
click at [1500, 89] on button "Re-Attempt" at bounding box center [1490, 88] width 67 height 20
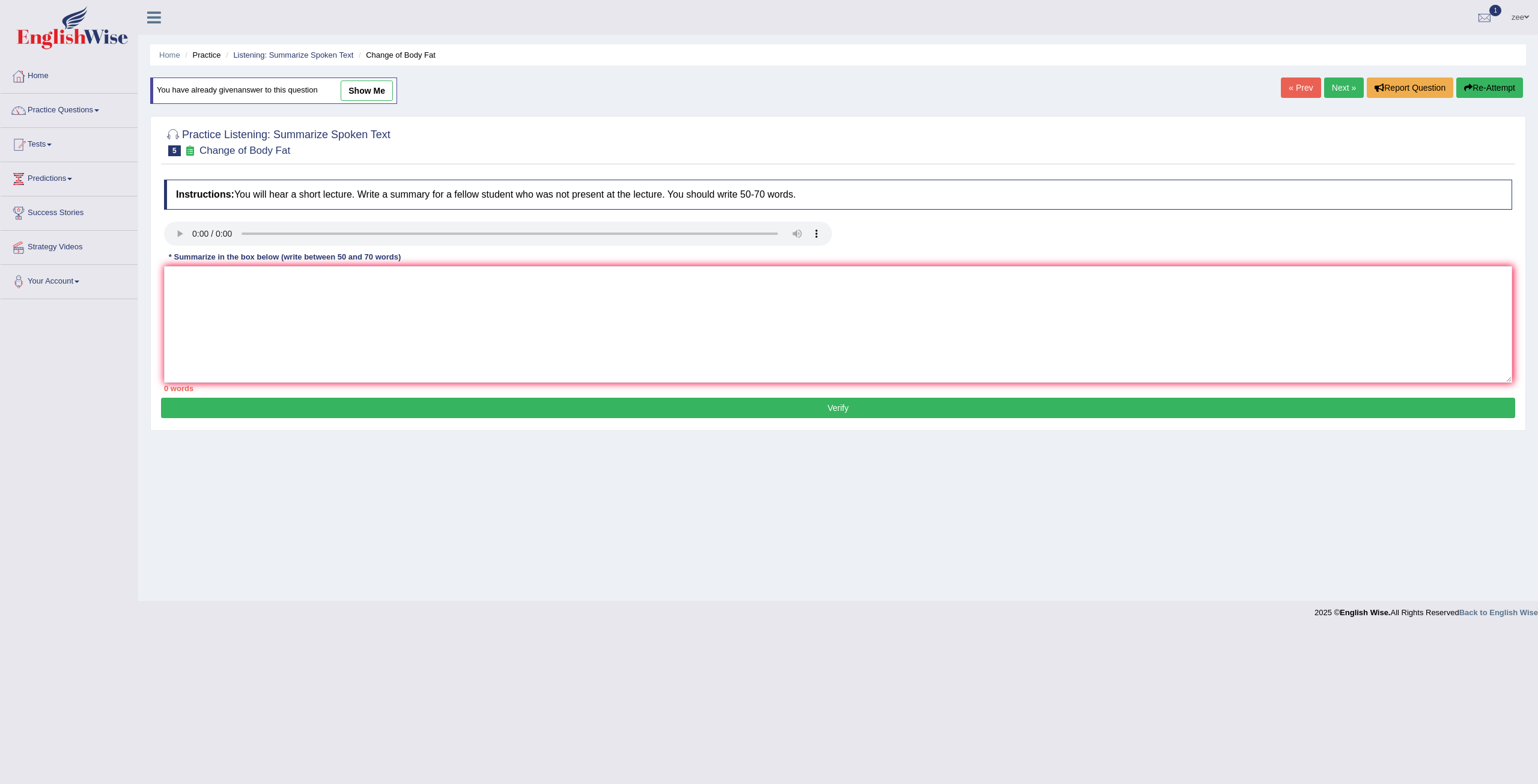
click at [1164, 318] on textarea at bounding box center [838, 324] width 1348 height 117
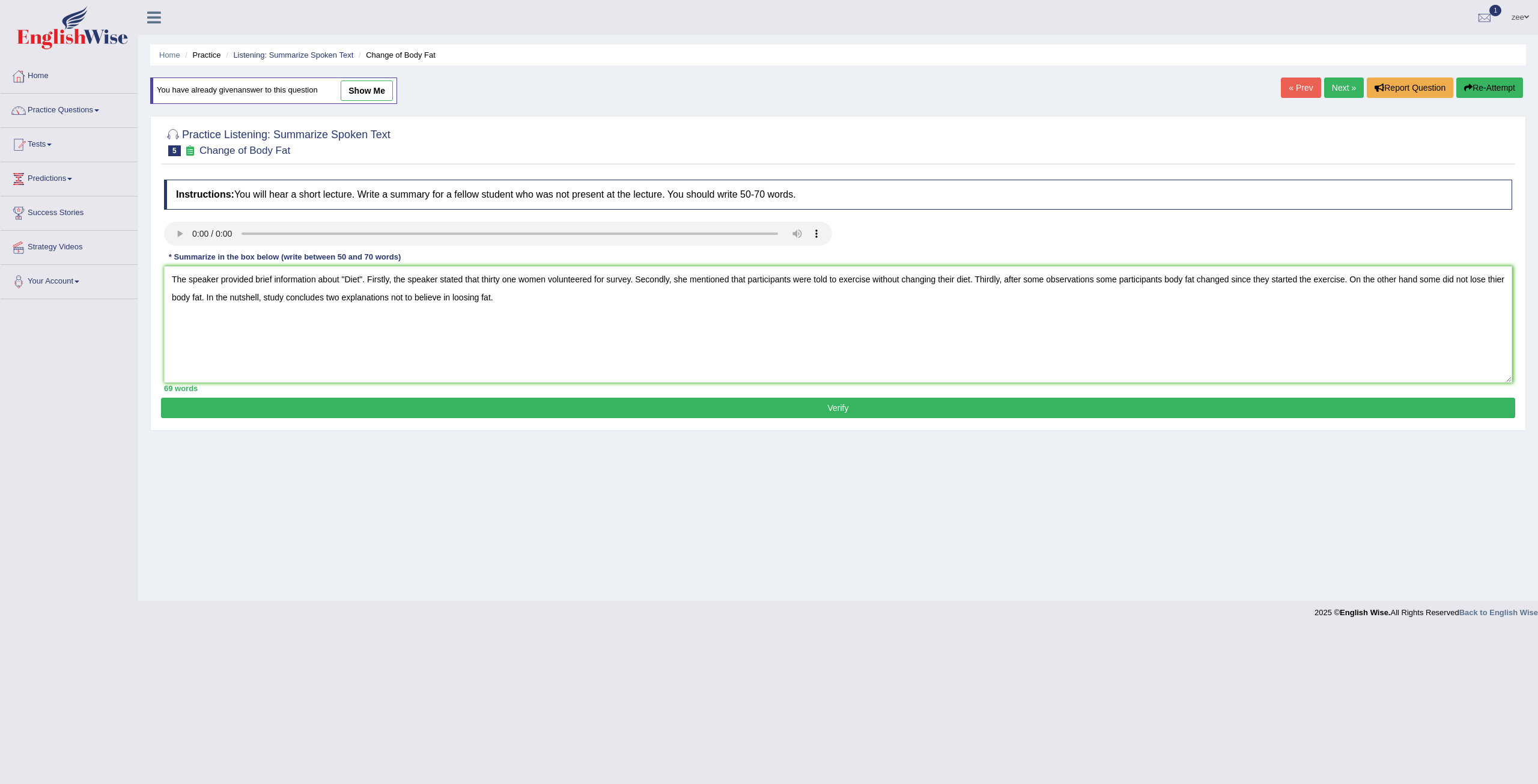
click at [1499, 278] on textarea "The speaker provided brief information about "Diet". Firstly, the speaker state…" at bounding box center [838, 324] width 1348 height 117
type textarea "The speaker provided brief information about "Diet". Firstly, the speaker state…"
click at [1021, 405] on button "Verify" at bounding box center [838, 408] width 1354 height 20
